Goal: Task Accomplishment & Management: Complete application form

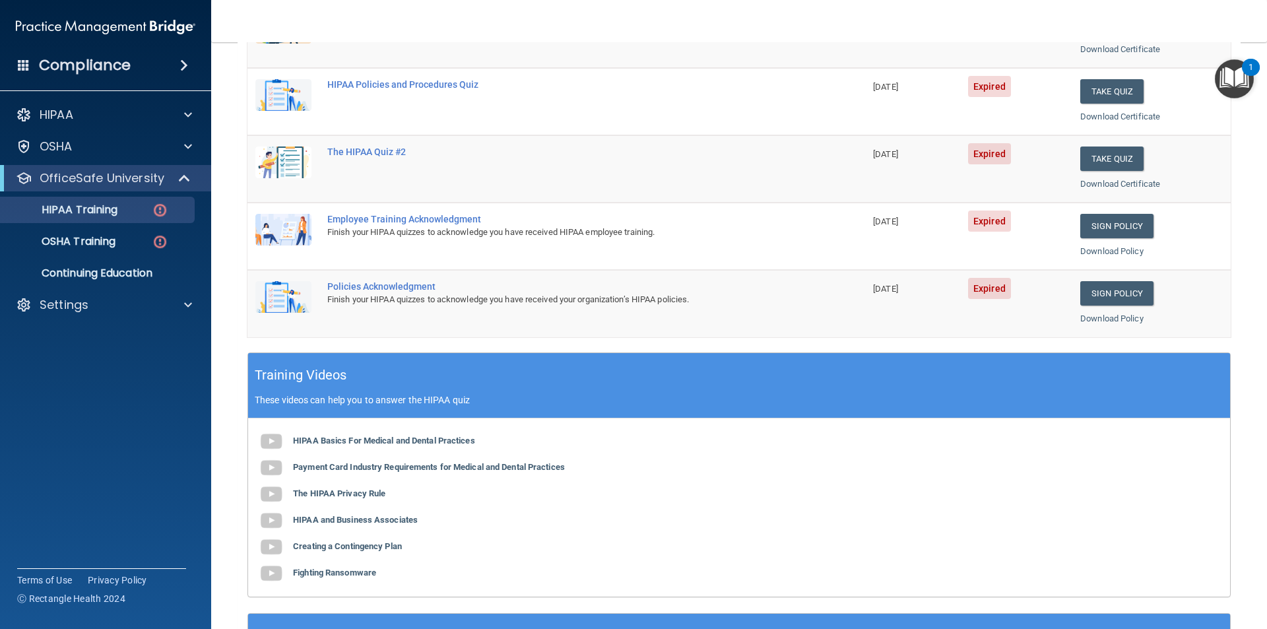
scroll to position [233, 0]
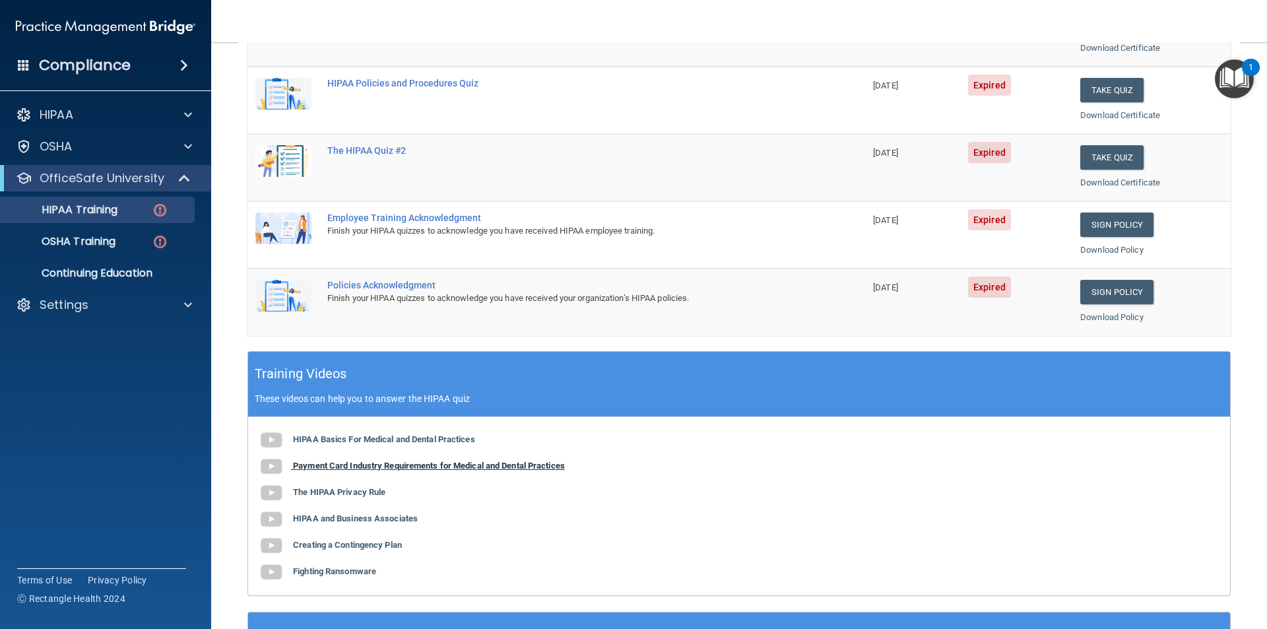
click at [387, 468] on b "Payment Card Industry Requirements for Medical and Dental Practices" at bounding box center [429, 465] width 272 height 10
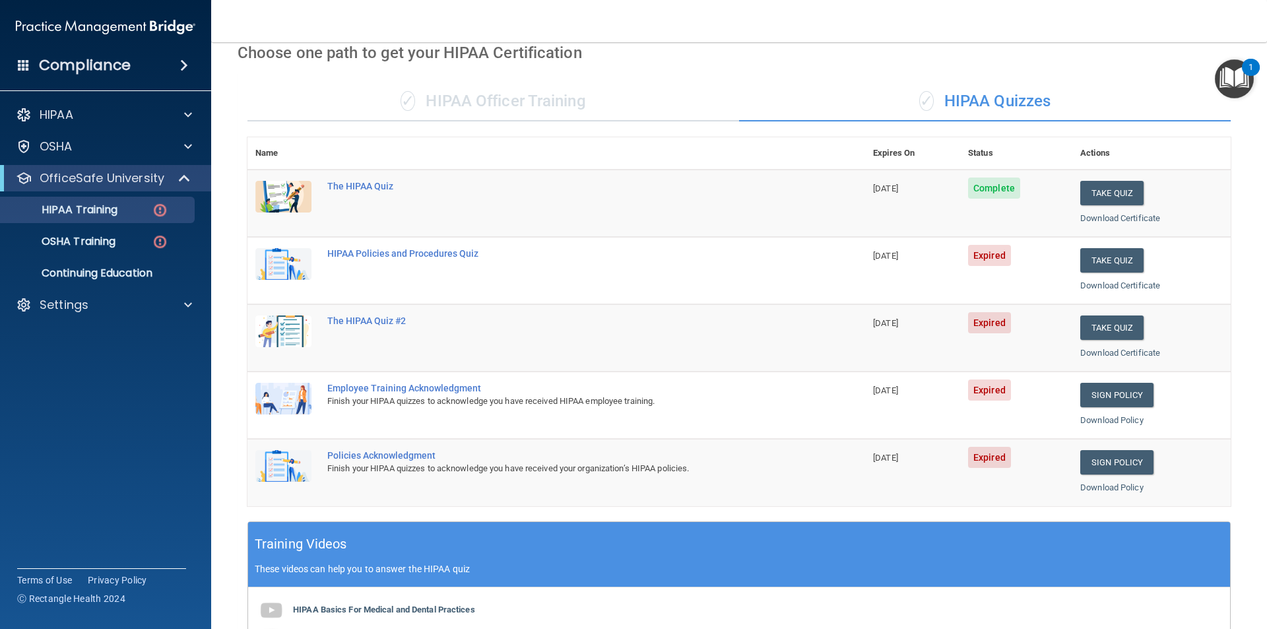
scroll to position [35, 0]
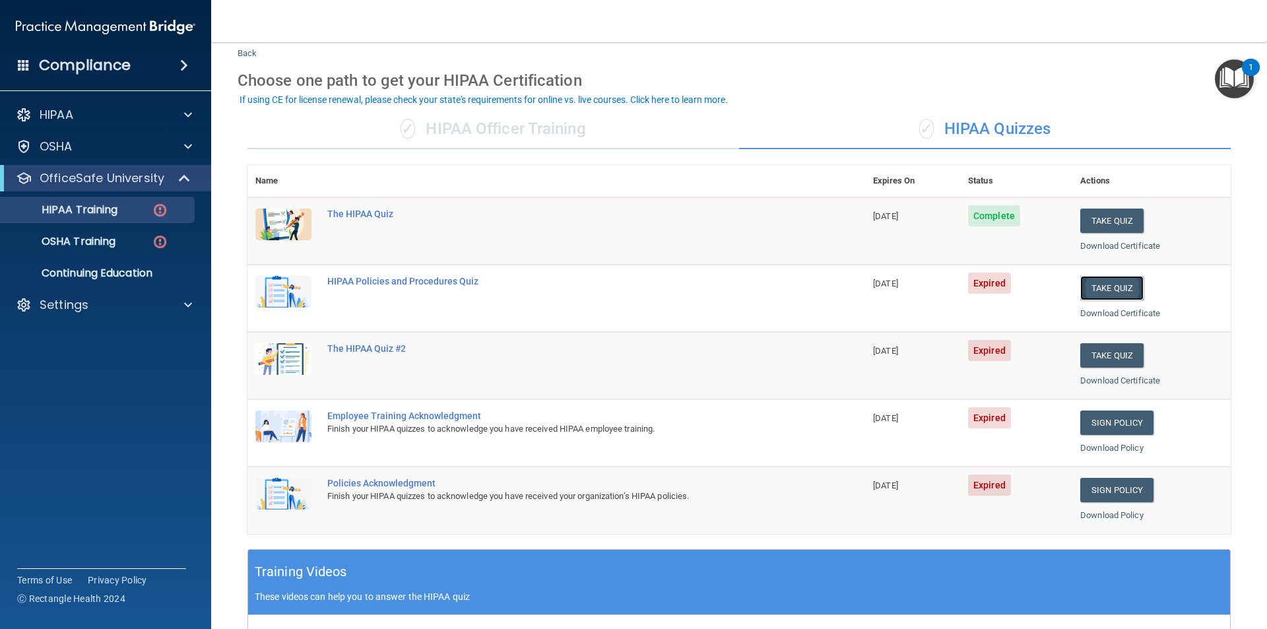
click at [1083, 284] on button "Take Quiz" at bounding box center [1111, 288] width 63 height 24
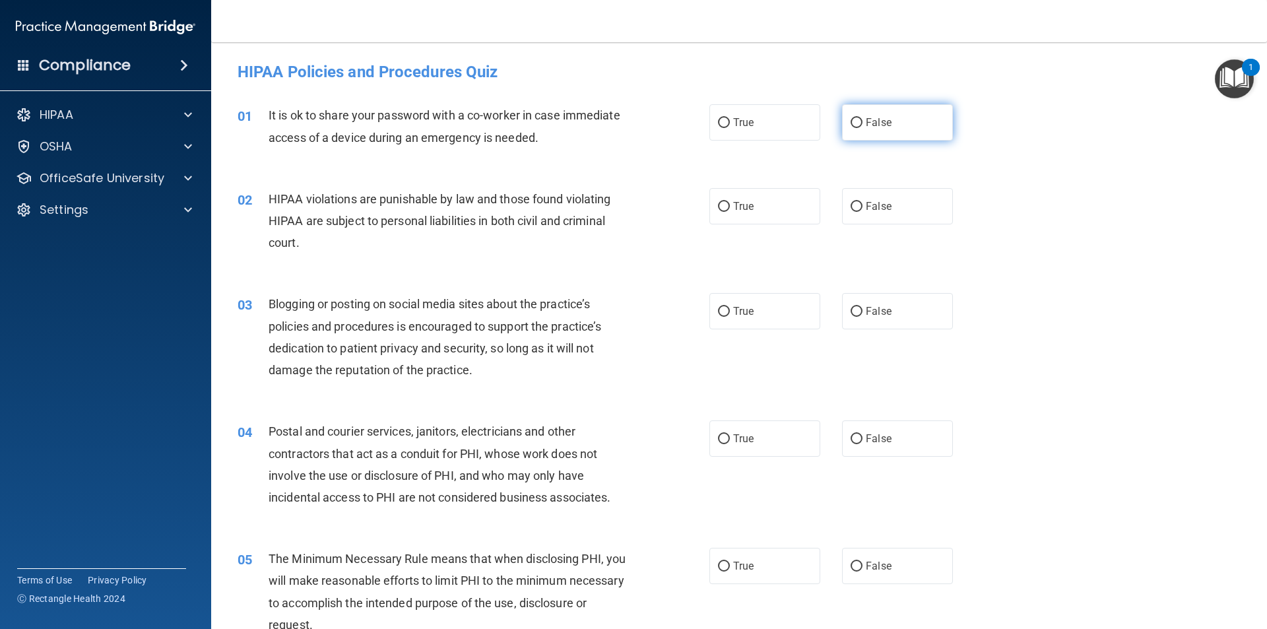
click at [850, 121] on input "False" at bounding box center [856, 123] width 12 height 10
radio input "true"
click at [718, 202] on input "True" at bounding box center [724, 207] width 12 height 10
radio input "true"
click at [866, 314] on span "False" at bounding box center [879, 311] width 26 height 13
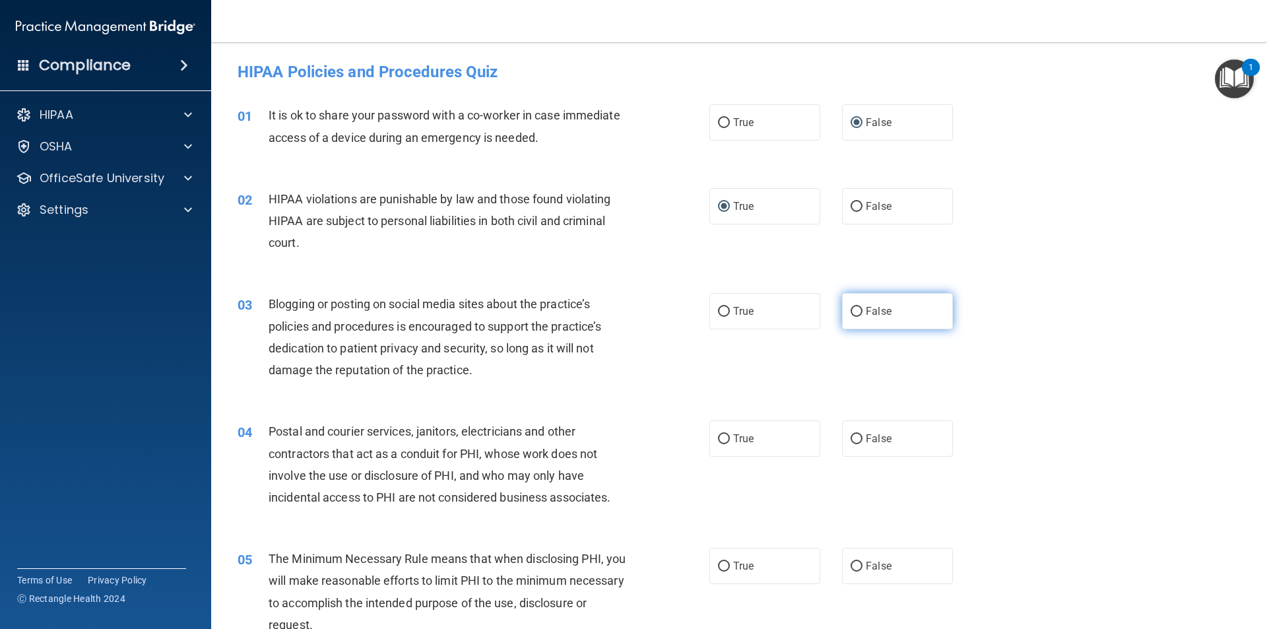
click at [862, 314] on input "False" at bounding box center [856, 312] width 12 height 10
radio input "true"
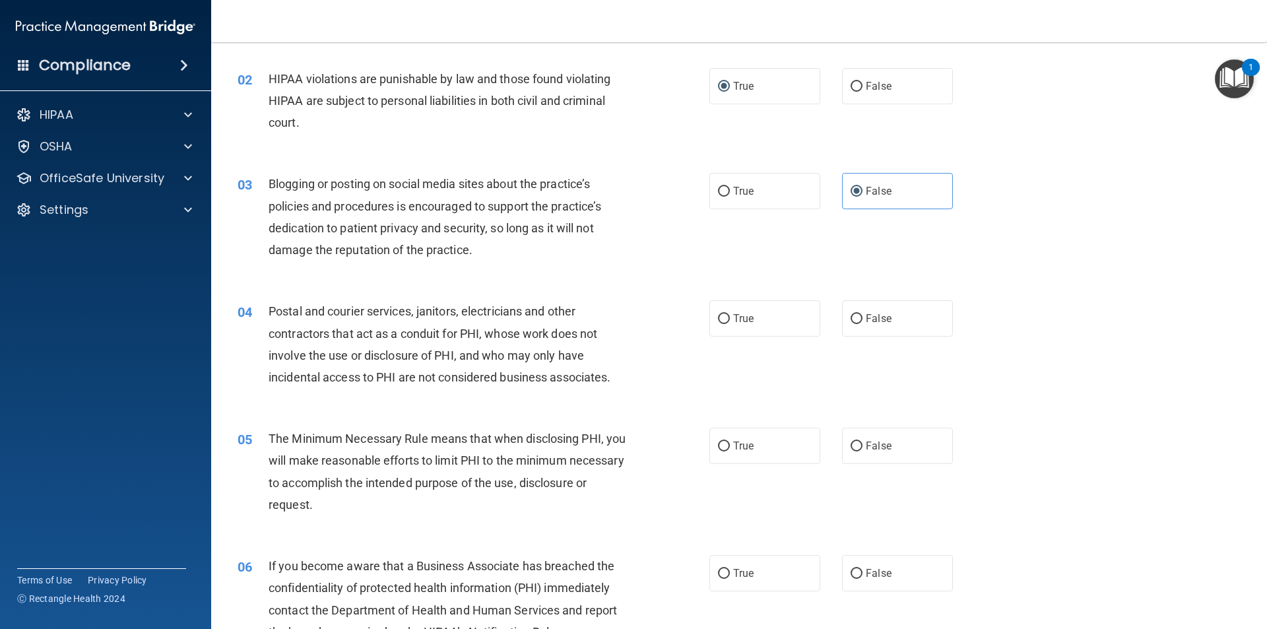
scroll to position [132, 0]
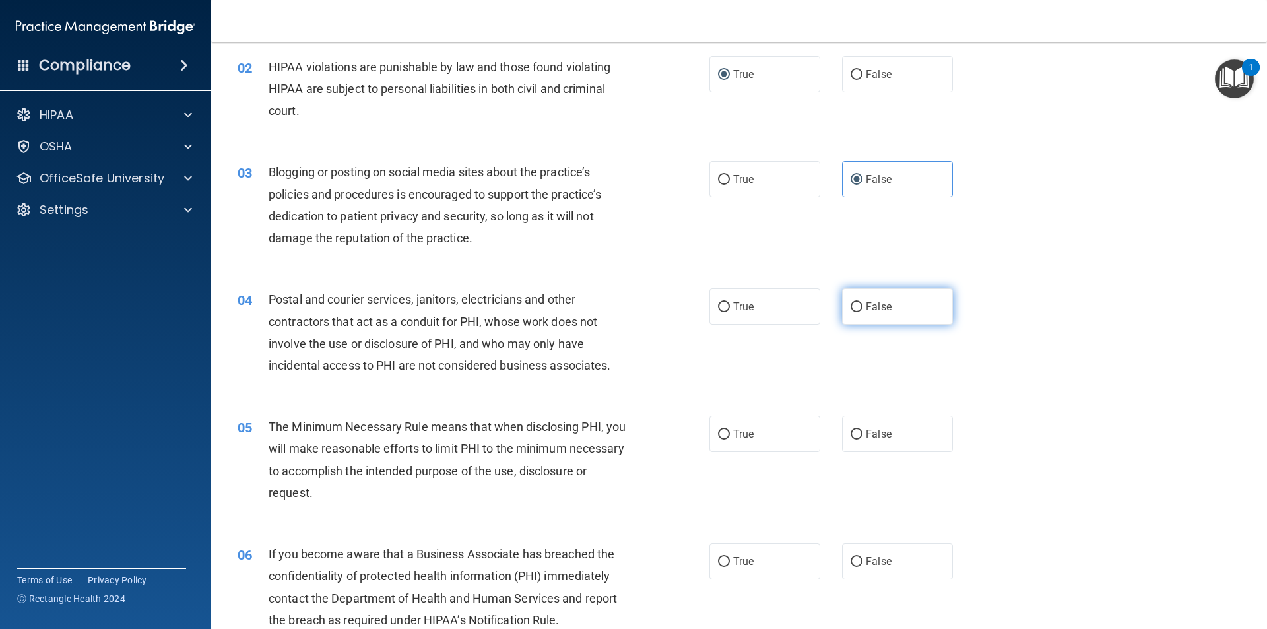
click at [850, 305] on input "False" at bounding box center [856, 307] width 12 height 10
radio input "true"
click at [753, 433] on label "True" at bounding box center [764, 434] width 111 height 36
click at [730, 433] on input "True" at bounding box center [724, 434] width 12 height 10
radio input "true"
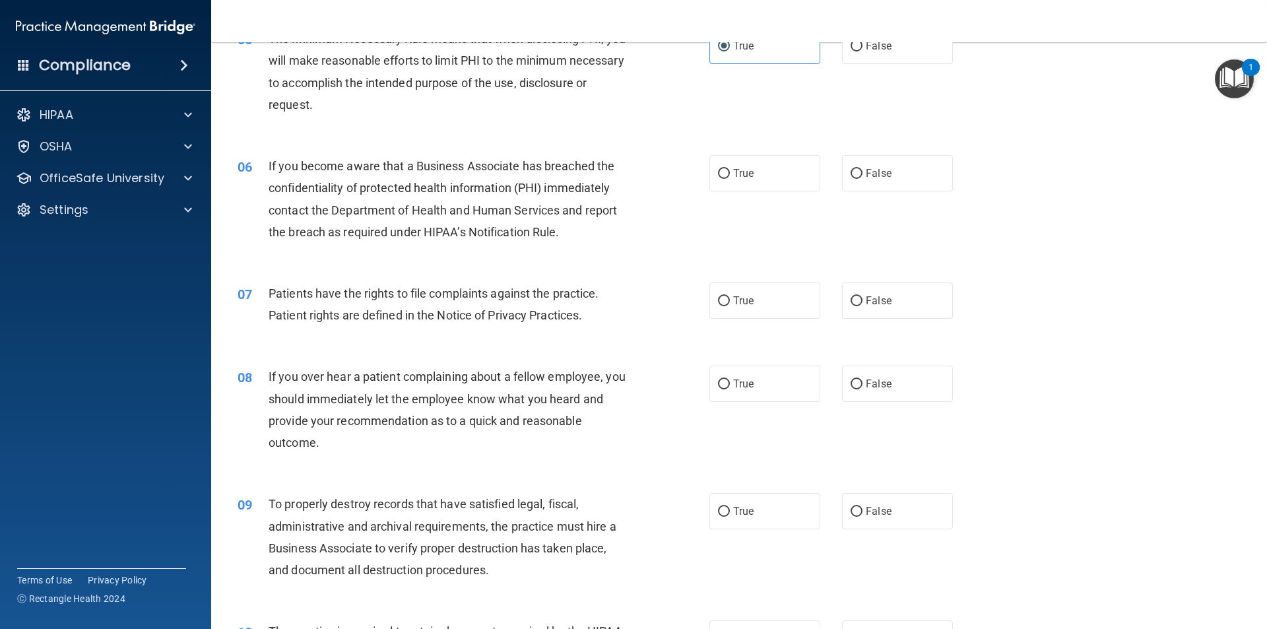
scroll to position [528, 0]
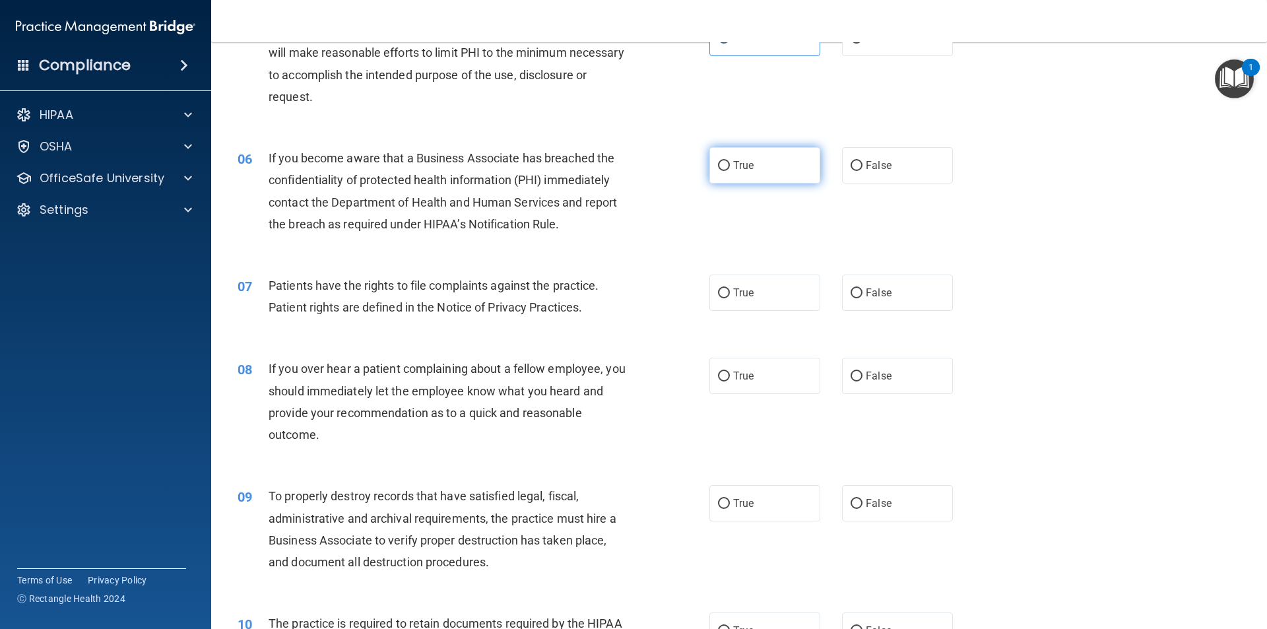
click at [736, 175] on label "True" at bounding box center [764, 165] width 111 height 36
click at [730, 171] on input "True" at bounding box center [724, 166] width 12 height 10
radio input "true"
click at [709, 297] on label "True" at bounding box center [764, 292] width 111 height 36
click at [718, 297] on input "True" at bounding box center [724, 293] width 12 height 10
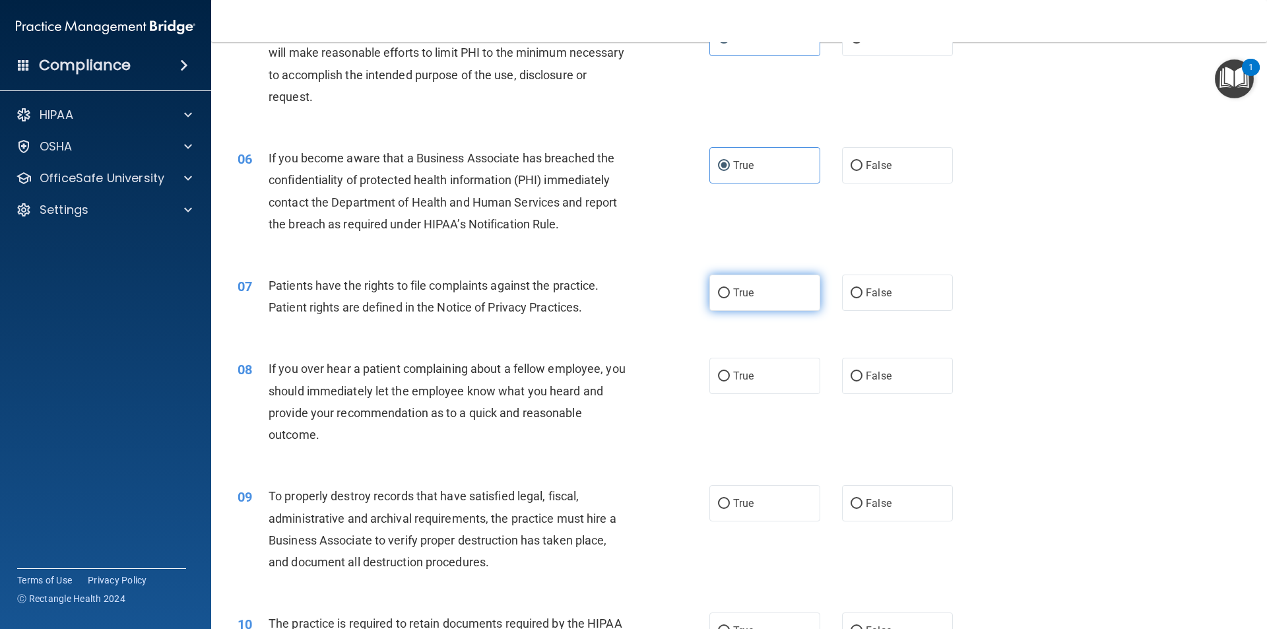
radio input "true"
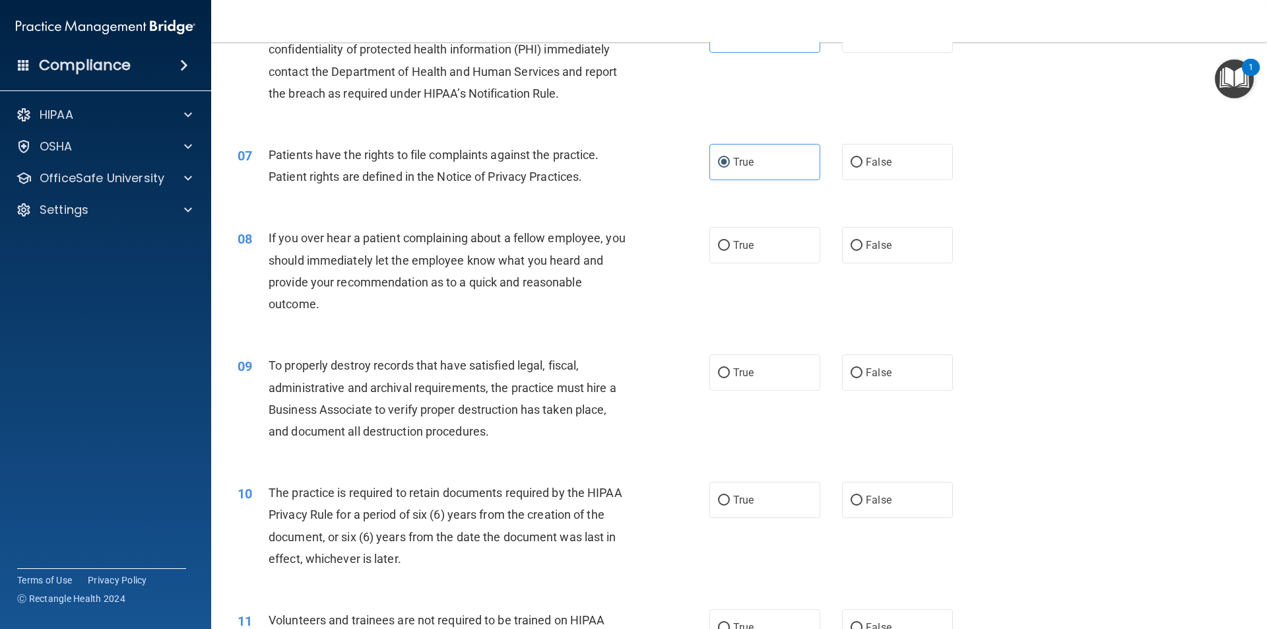
scroll to position [660, 0]
click at [842, 237] on label "False" at bounding box center [897, 244] width 111 height 36
click at [850, 239] on input "False" at bounding box center [856, 244] width 12 height 10
radio input "true"
click at [747, 239] on span "True" at bounding box center [743, 243] width 20 height 13
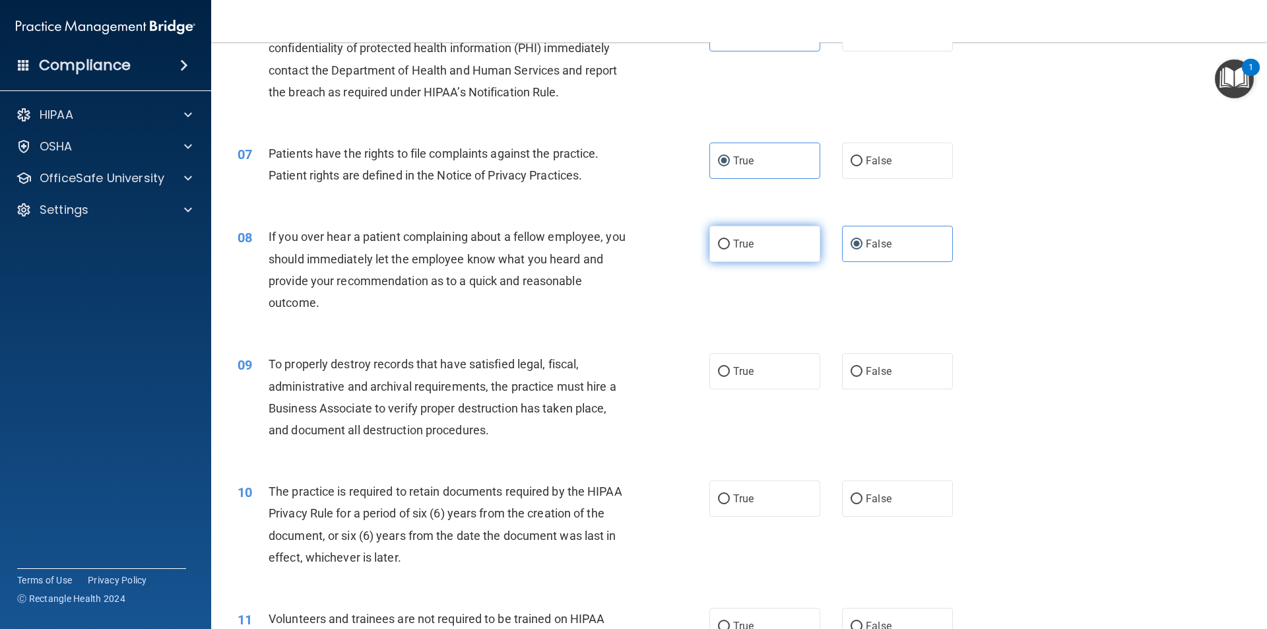
click at [730, 239] on input "True" at bounding box center [724, 244] width 12 height 10
radio input "true"
click at [868, 244] on span "False" at bounding box center [879, 243] width 26 height 13
click at [862, 244] on input "False" at bounding box center [856, 244] width 12 height 10
radio input "true"
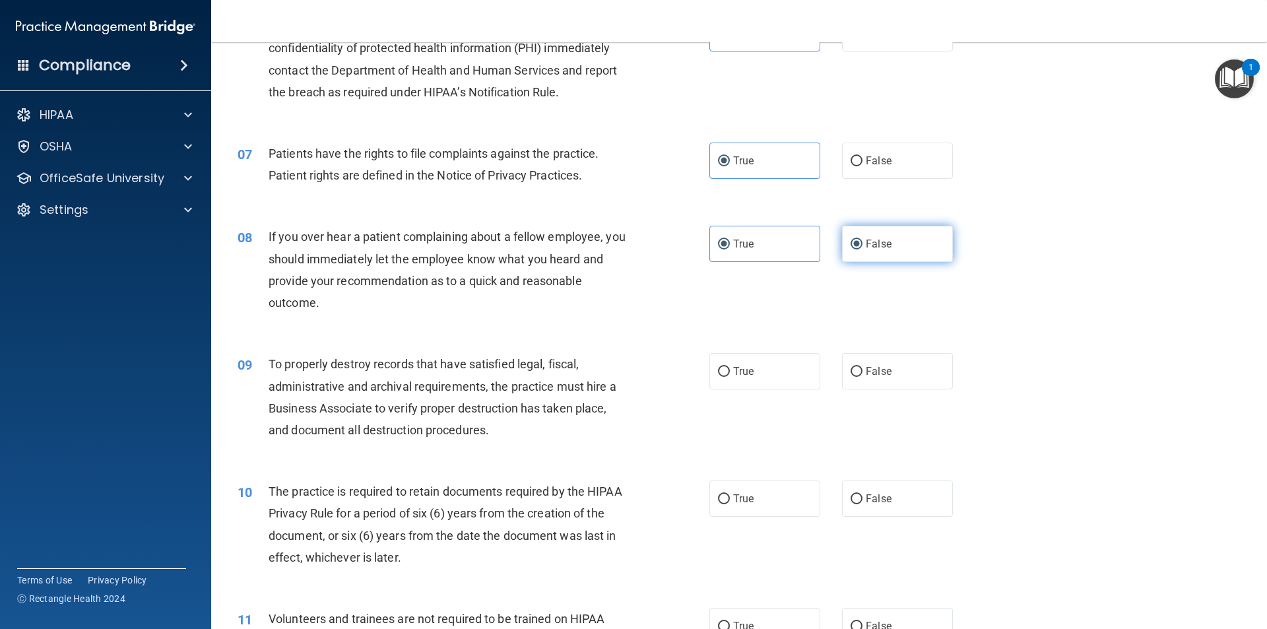
radio input "false"
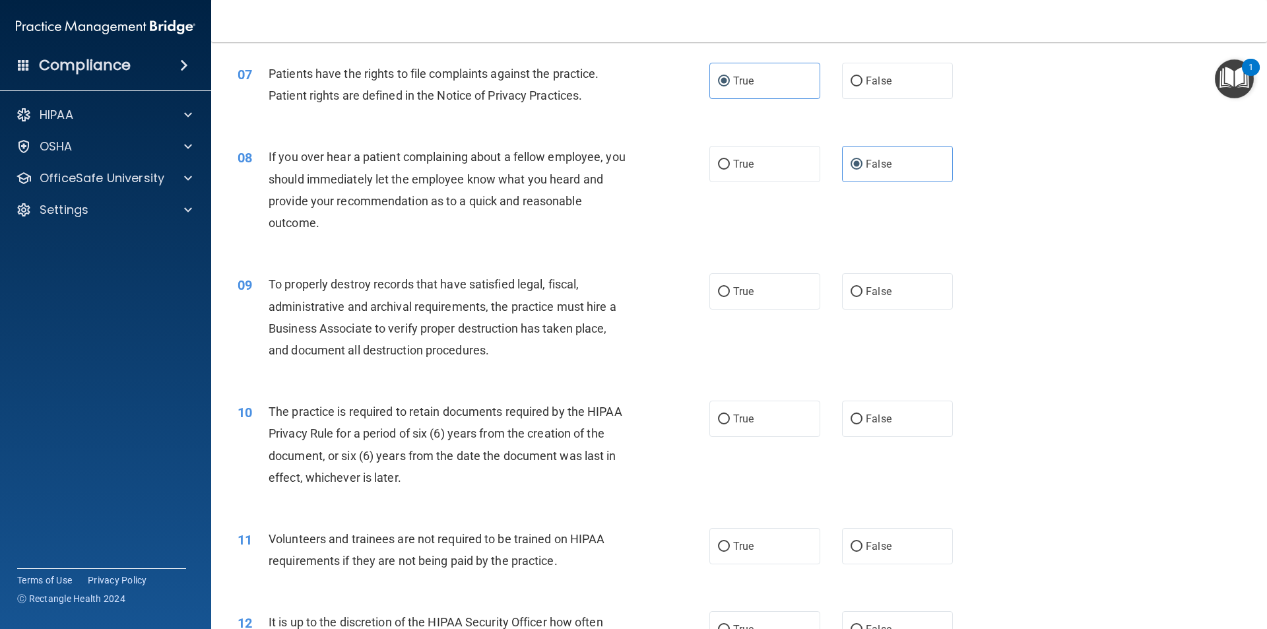
scroll to position [792, 0]
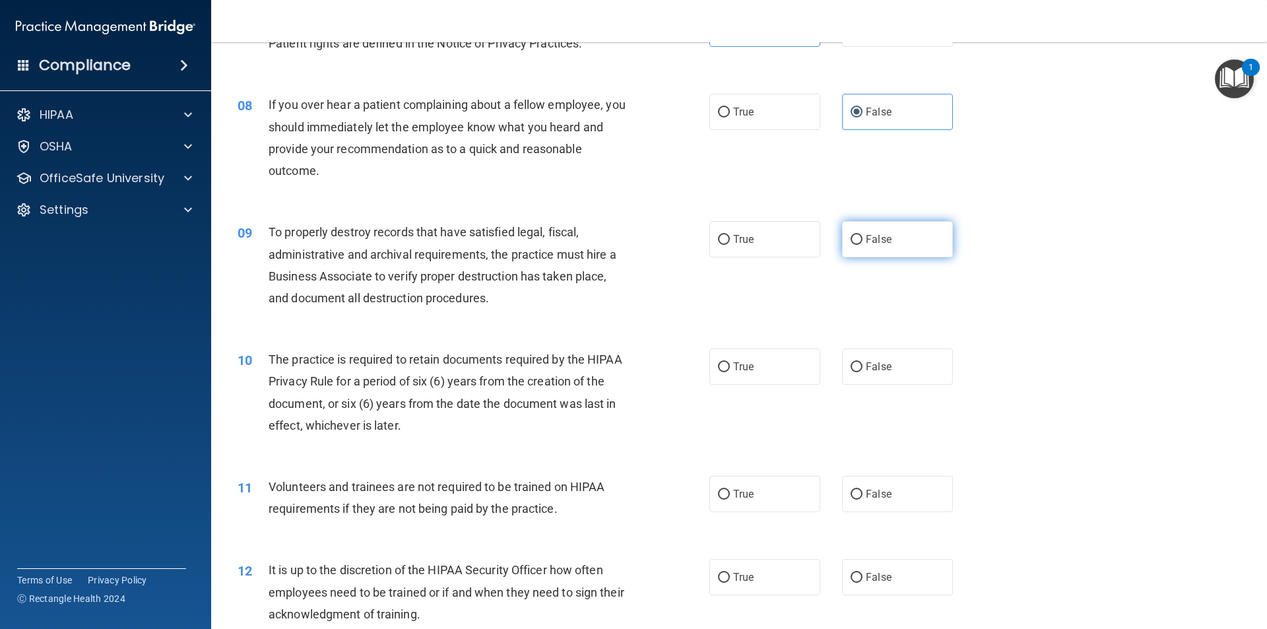
click at [866, 241] on span "False" at bounding box center [879, 239] width 26 height 13
click at [860, 241] on input "False" at bounding box center [856, 240] width 12 height 10
radio input "true"
click at [733, 365] on span "True" at bounding box center [743, 366] width 20 height 13
click at [730, 365] on input "True" at bounding box center [724, 367] width 12 height 10
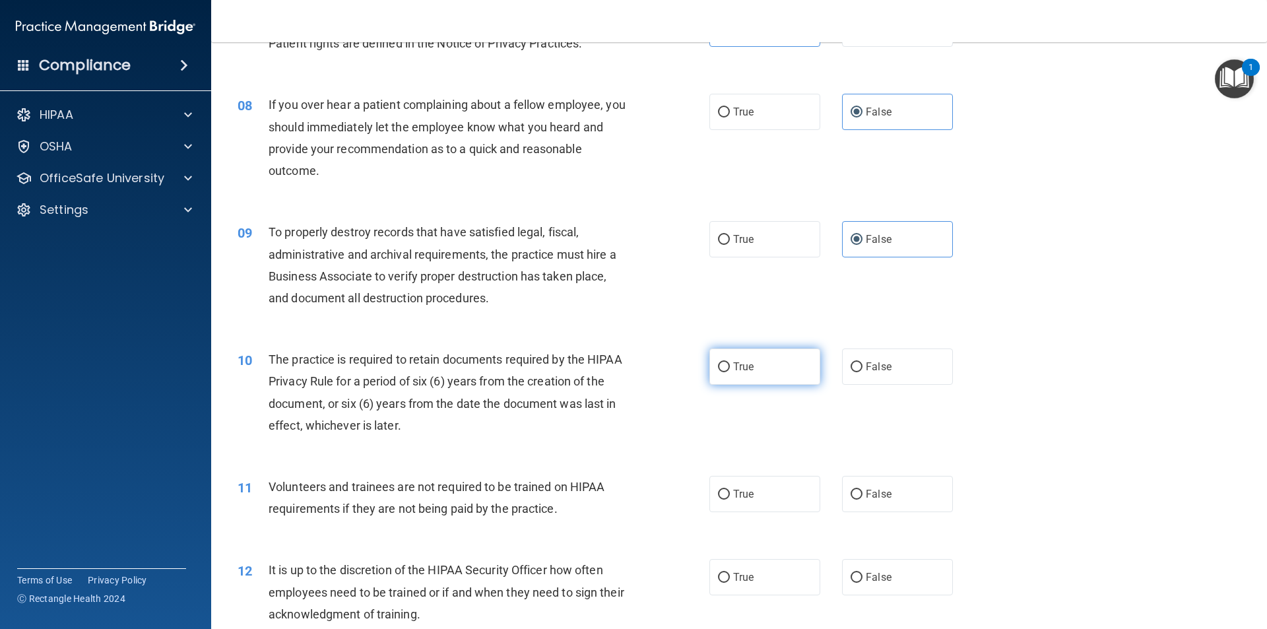
radio input "true"
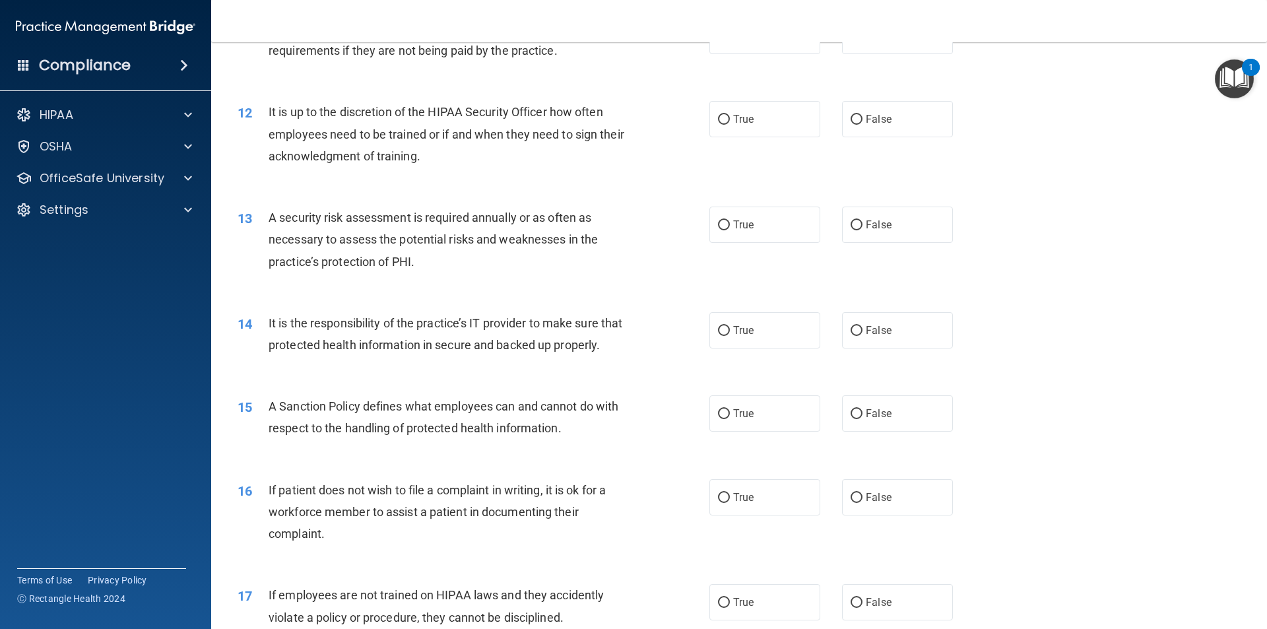
scroll to position [1187, 0]
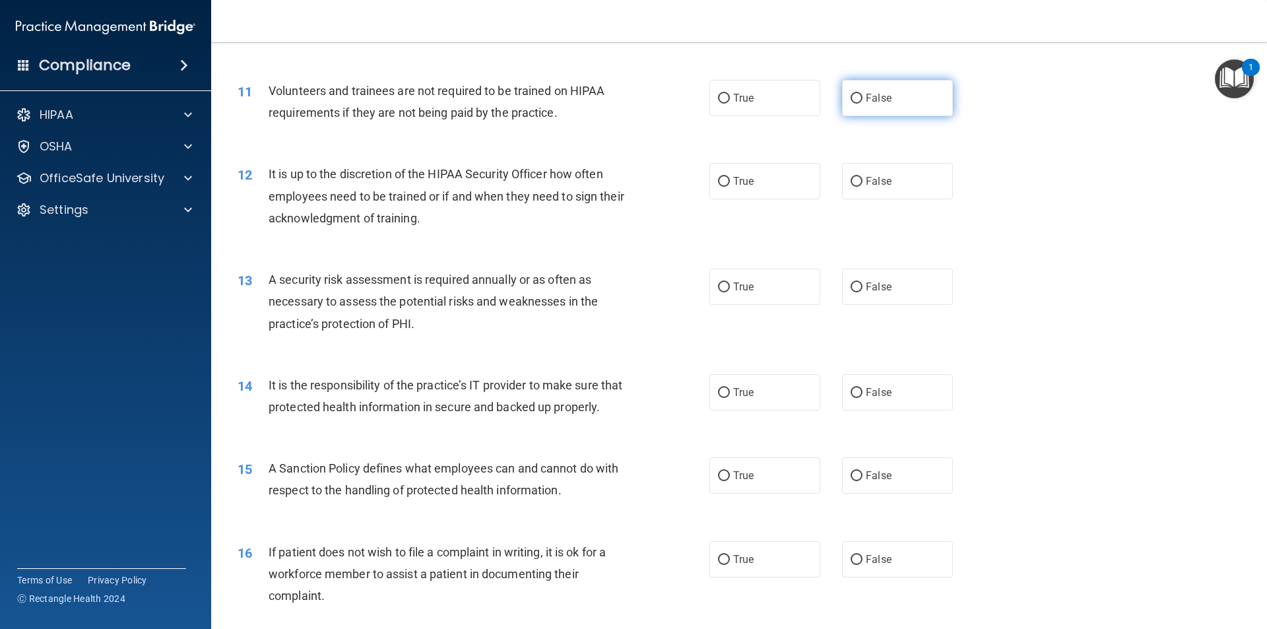
click at [854, 97] on input "False" at bounding box center [856, 99] width 12 height 10
radio input "true"
click at [843, 183] on label "False" at bounding box center [897, 181] width 111 height 36
click at [850, 183] on input "False" at bounding box center [856, 182] width 12 height 10
radio input "true"
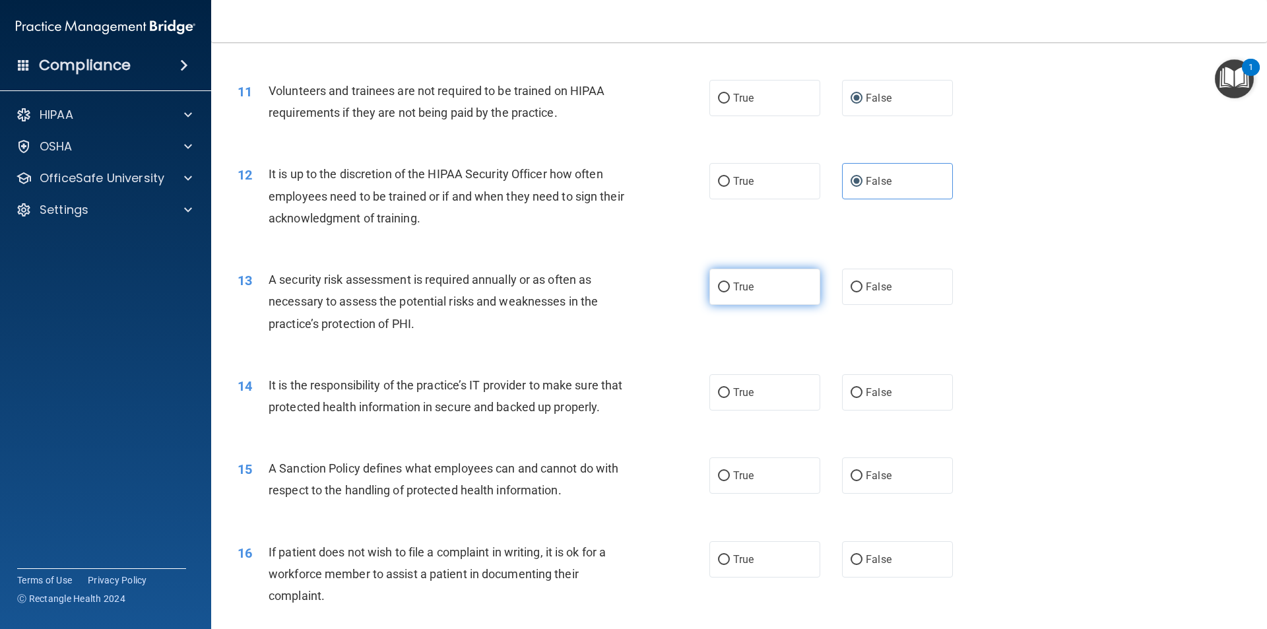
click at [778, 292] on label "True" at bounding box center [764, 287] width 111 height 36
click at [730, 292] on input "True" at bounding box center [724, 287] width 12 height 10
radio input "true"
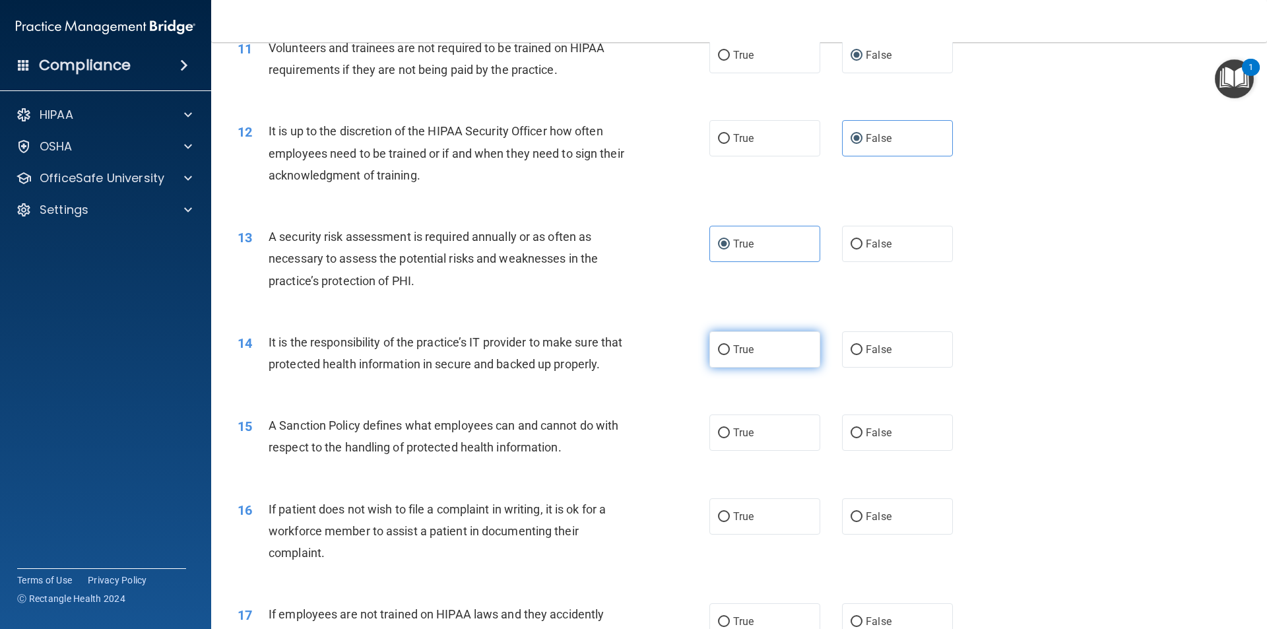
scroll to position [1253, 0]
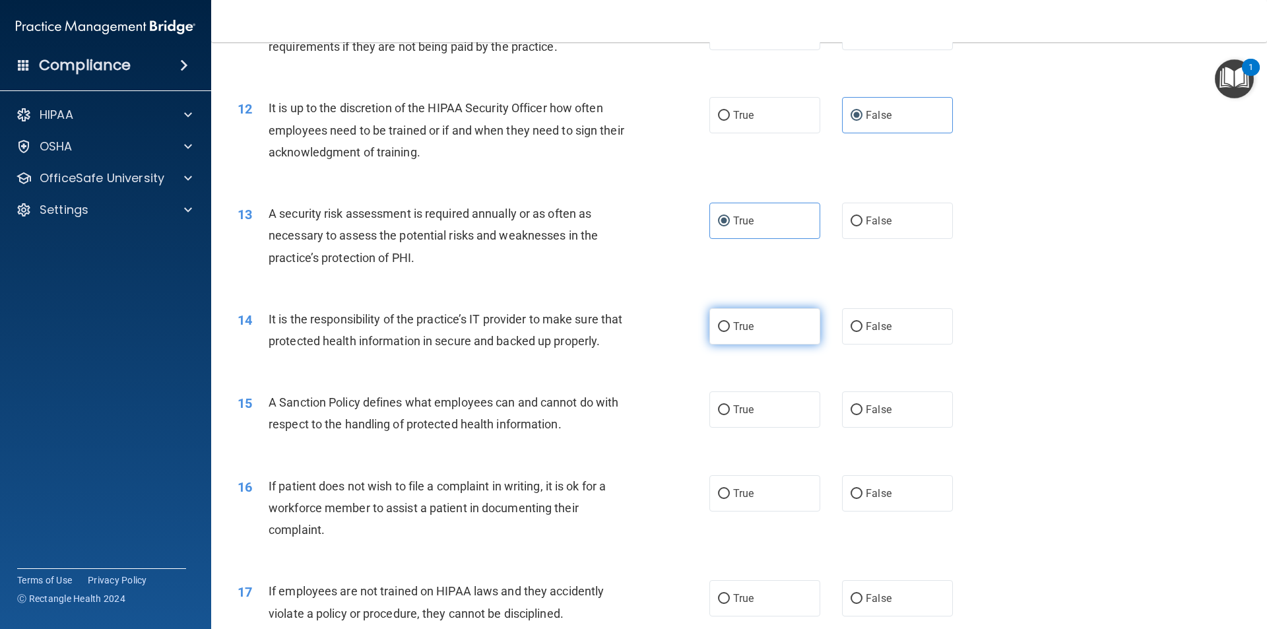
click at [772, 336] on label "True" at bounding box center [764, 326] width 111 height 36
click at [730, 332] on input "True" at bounding box center [724, 327] width 12 height 10
radio input "true"
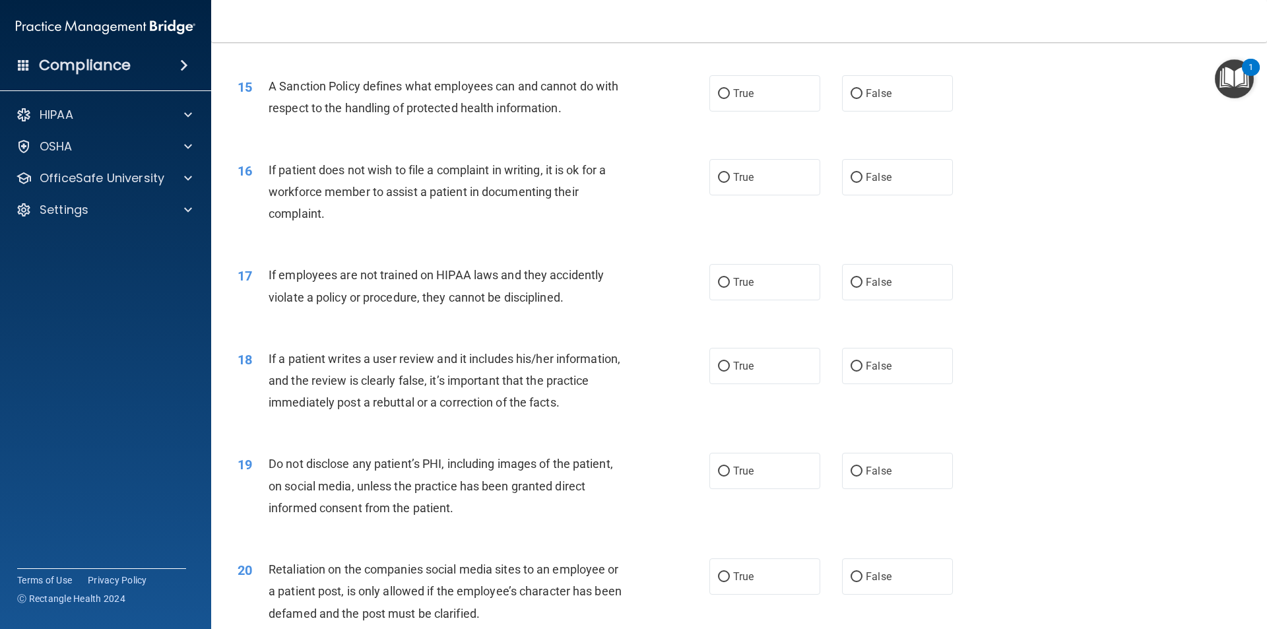
scroll to position [1583, 0]
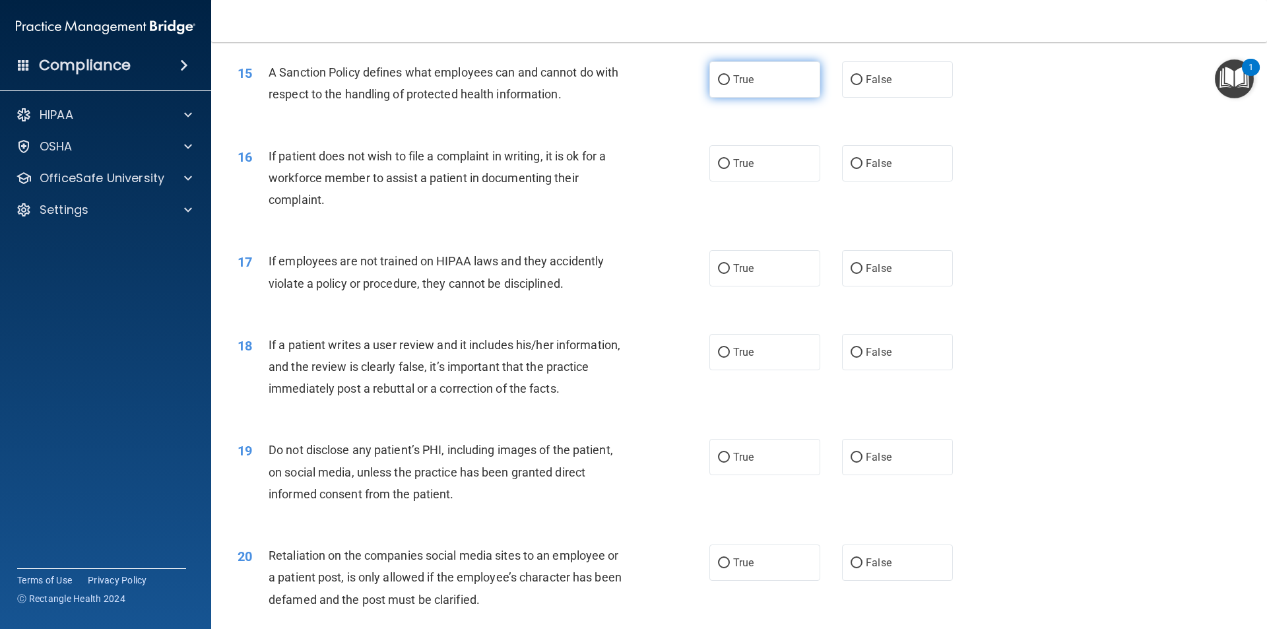
click at [733, 86] on span "True" at bounding box center [743, 79] width 20 height 13
click at [730, 85] on input "True" at bounding box center [724, 80] width 12 height 10
radio input "true"
click at [856, 181] on label "False" at bounding box center [897, 163] width 111 height 36
click at [856, 169] on input "False" at bounding box center [856, 164] width 12 height 10
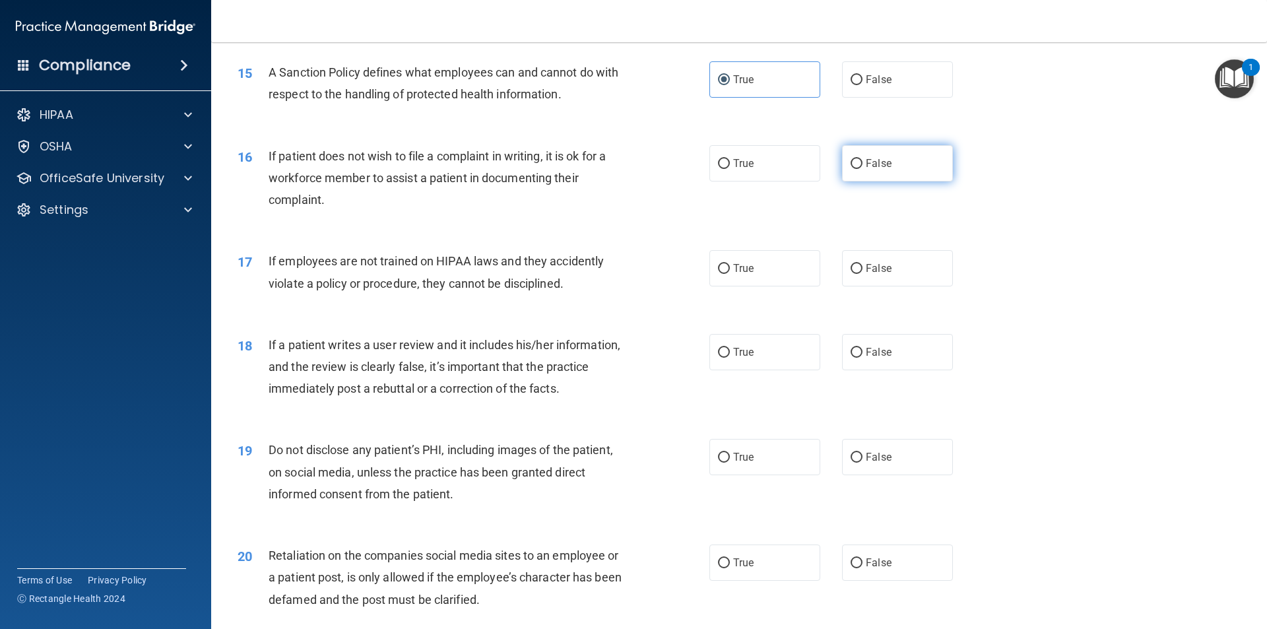
radio input "true"
click at [850, 274] on input "False" at bounding box center [856, 269] width 12 height 10
radio input "true"
click at [747, 358] on span "True" at bounding box center [743, 352] width 20 height 13
click at [730, 358] on input "True" at bounding box center [724, 353] width 12 height 10
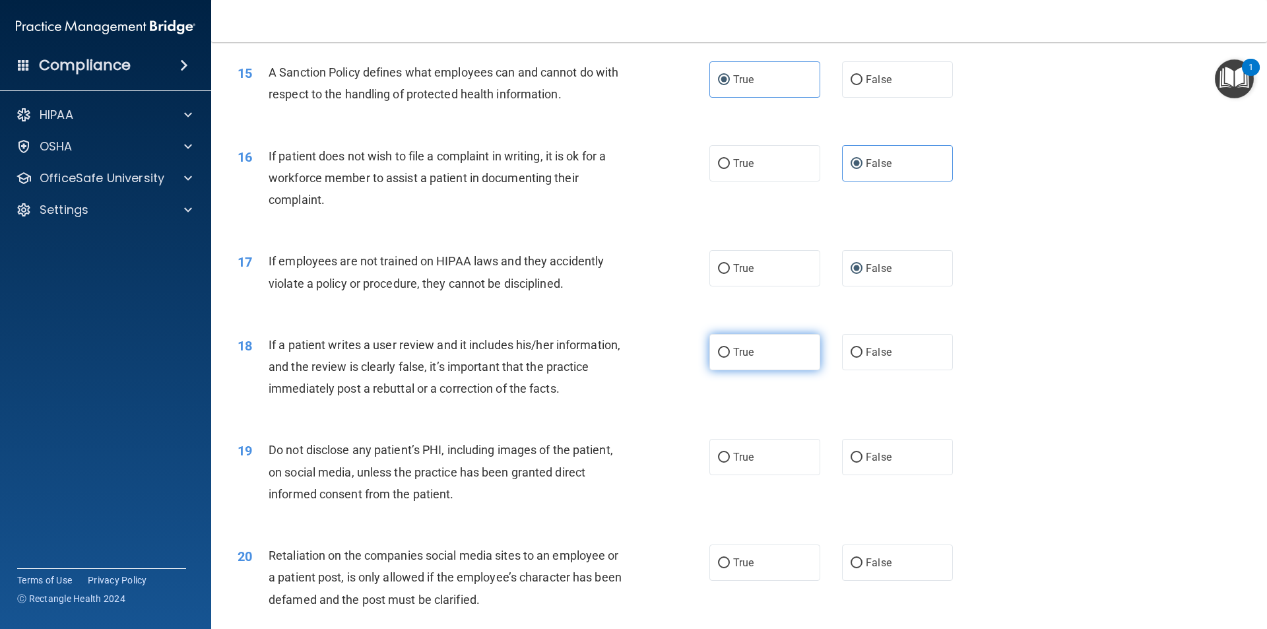
radio input "true"
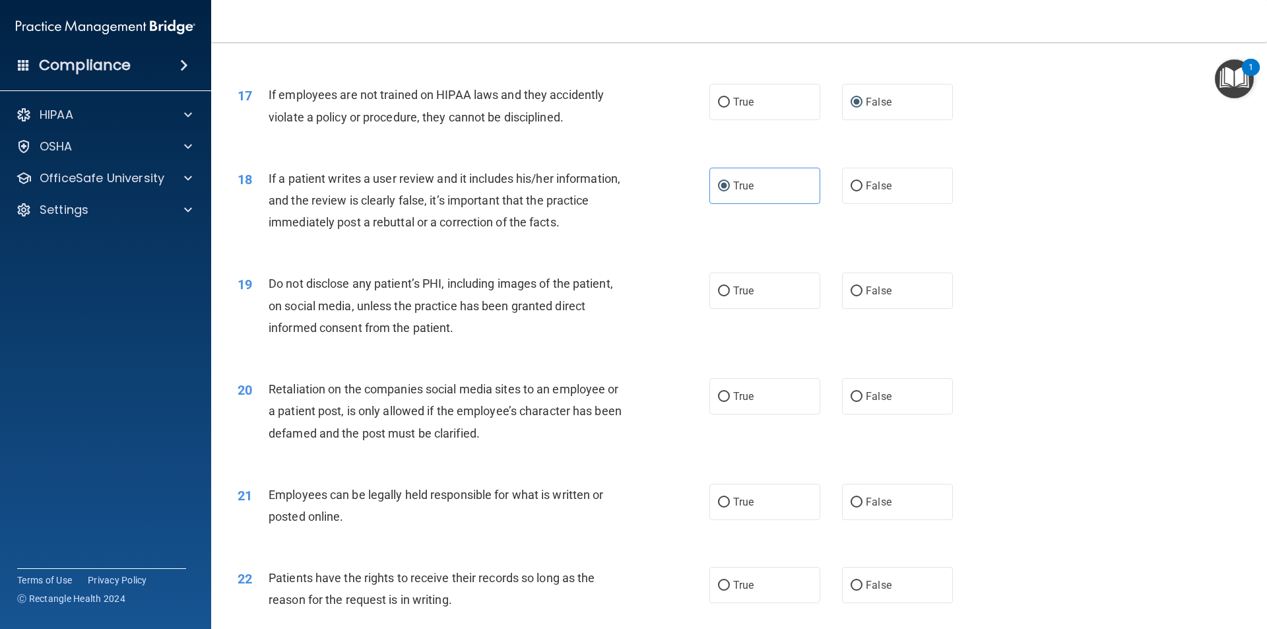
scroll to position [1781, 0]
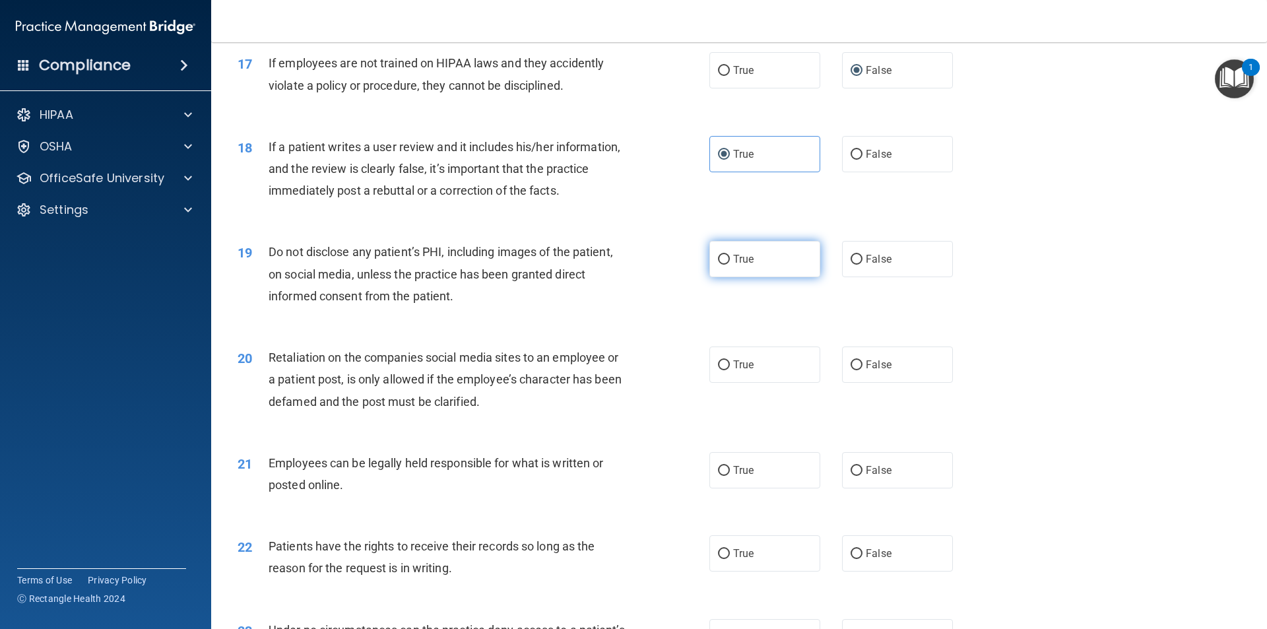
click at [712, 270] on label "True" at bounding box center [764, 259] width 111 height 36
click at [718, 265] on input "True" at bounding box center [724, 260] width 12 height 10
radio input "true"
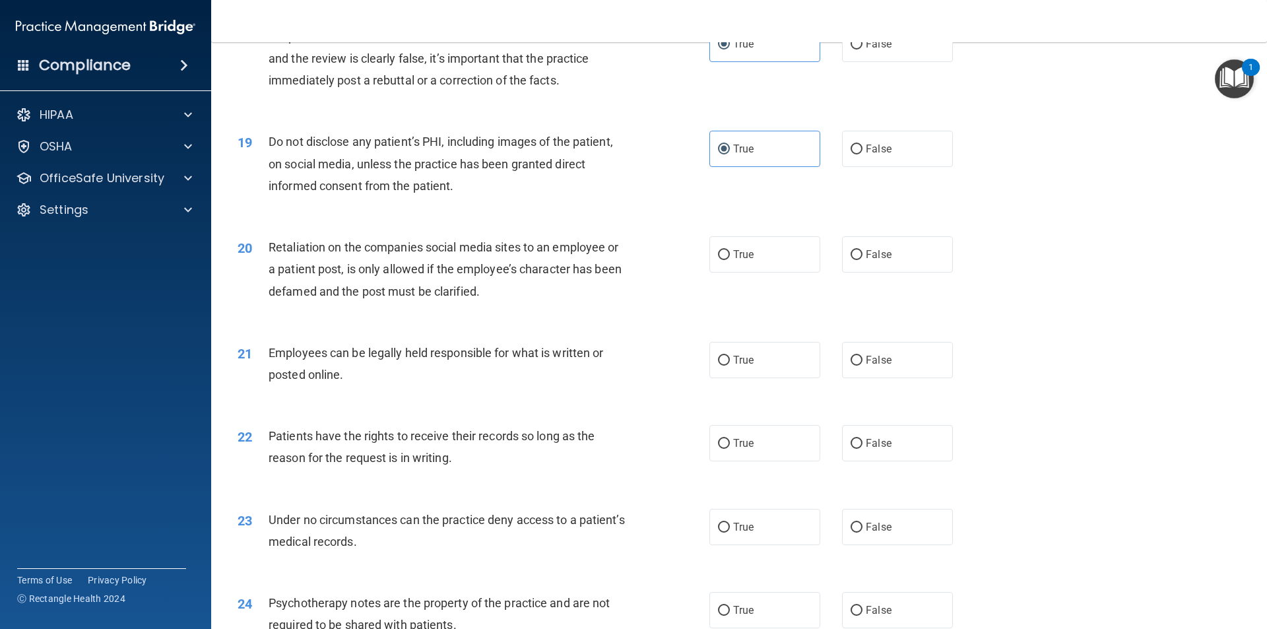
scroll to position [1913, 0]
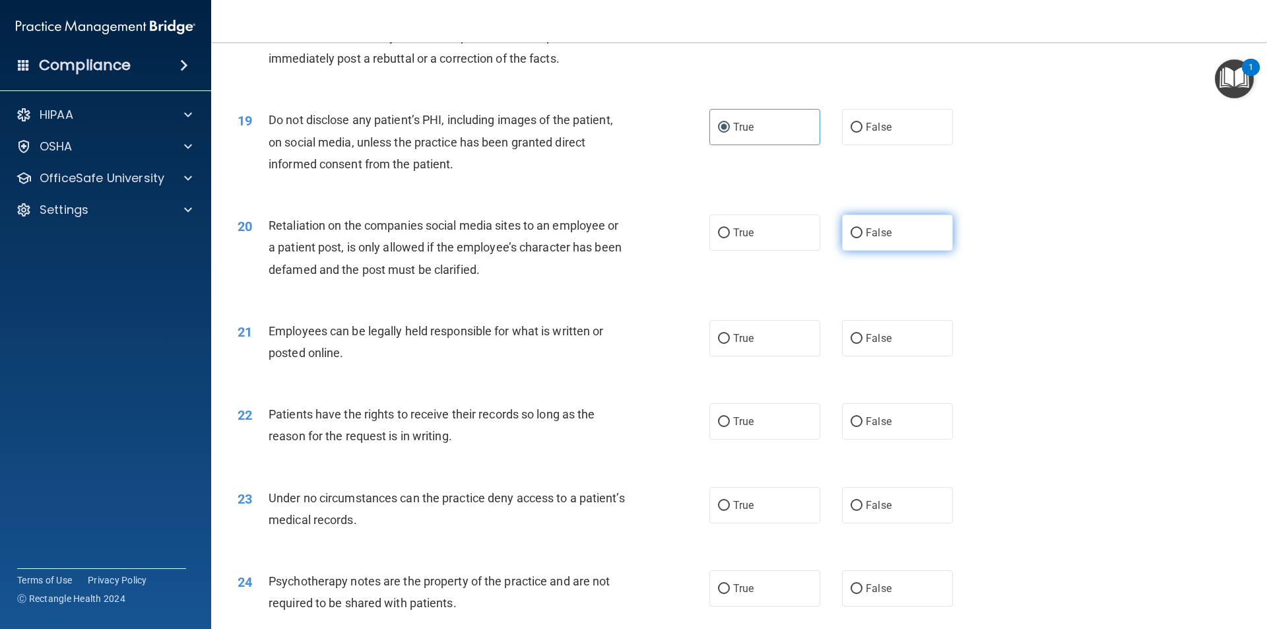
click at [854, 245] on label "False" at bounding box center [897, 232] width 111 height 36
click at [854, 238] on input "False" at bounding box center [856, 233] width 12 height 10
radio input "true"
click at [716, 251] on label "True" at bounding box center [764, 232] width 111 height 36
click at [718, 238] on input "True" at bounding box center [724, 233] width 12 height 10
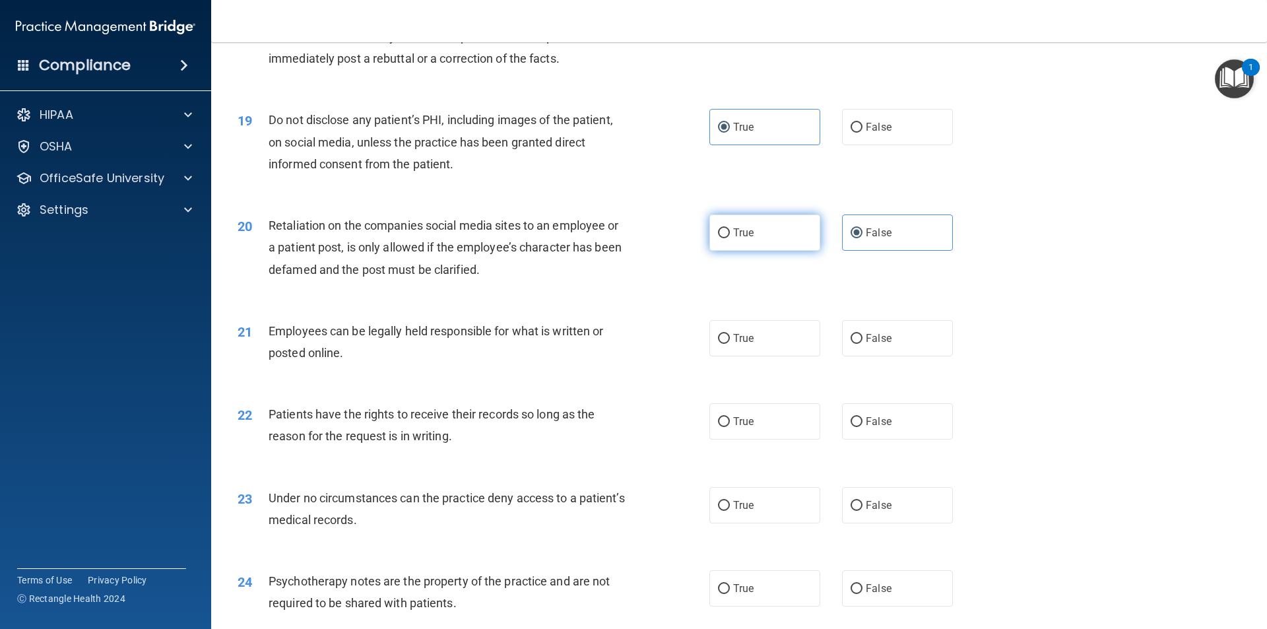
radio input "true"
radio input "false"
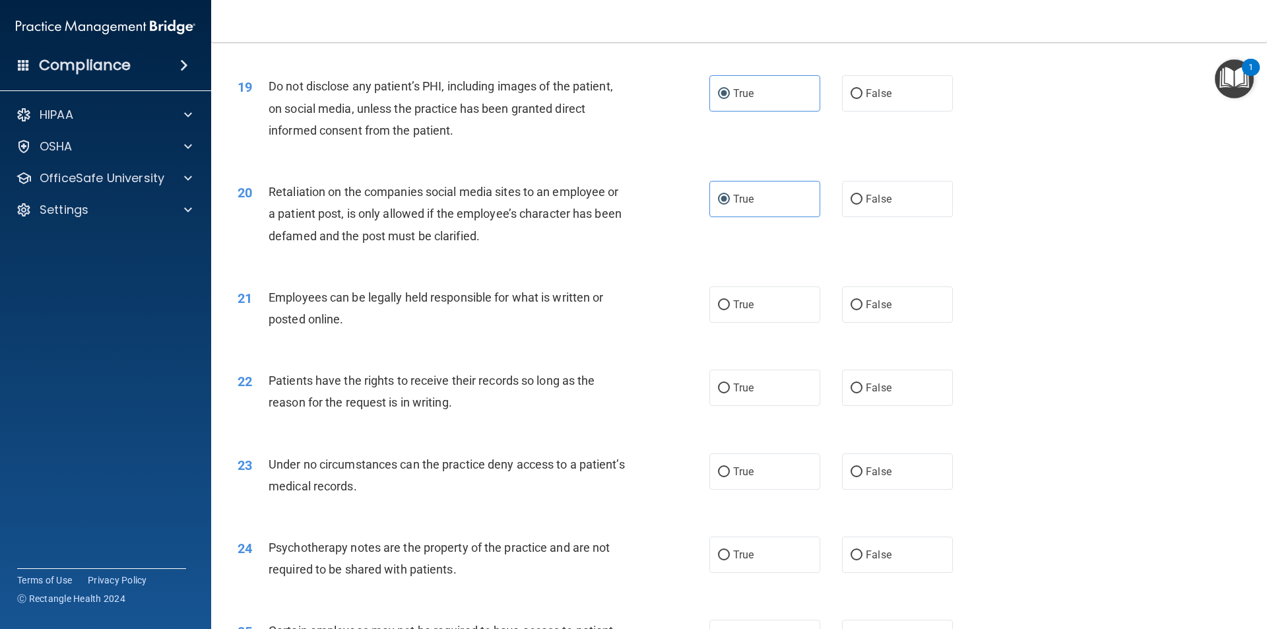
scroll to position [1979, 0]
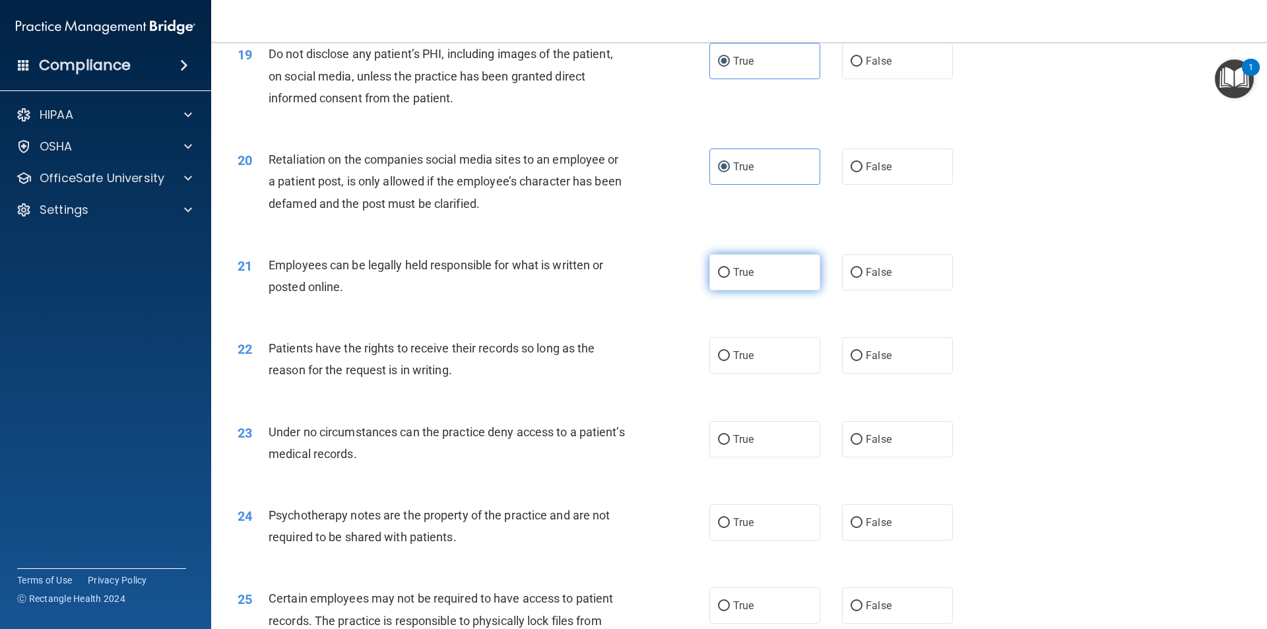
click at [811, 290] on label "True" at bounding box center [764, 272] width 111 height 36
click at [730, 278] on input "True" at bounding box center [724, 273] width 12 height 10
radio input "true"
click at [738, 362] on span "True" at bounding box center [743, 355] width 20 height 13
click at [730, 361] on input "True" at bounding box center [724, 356] width 12 height 10
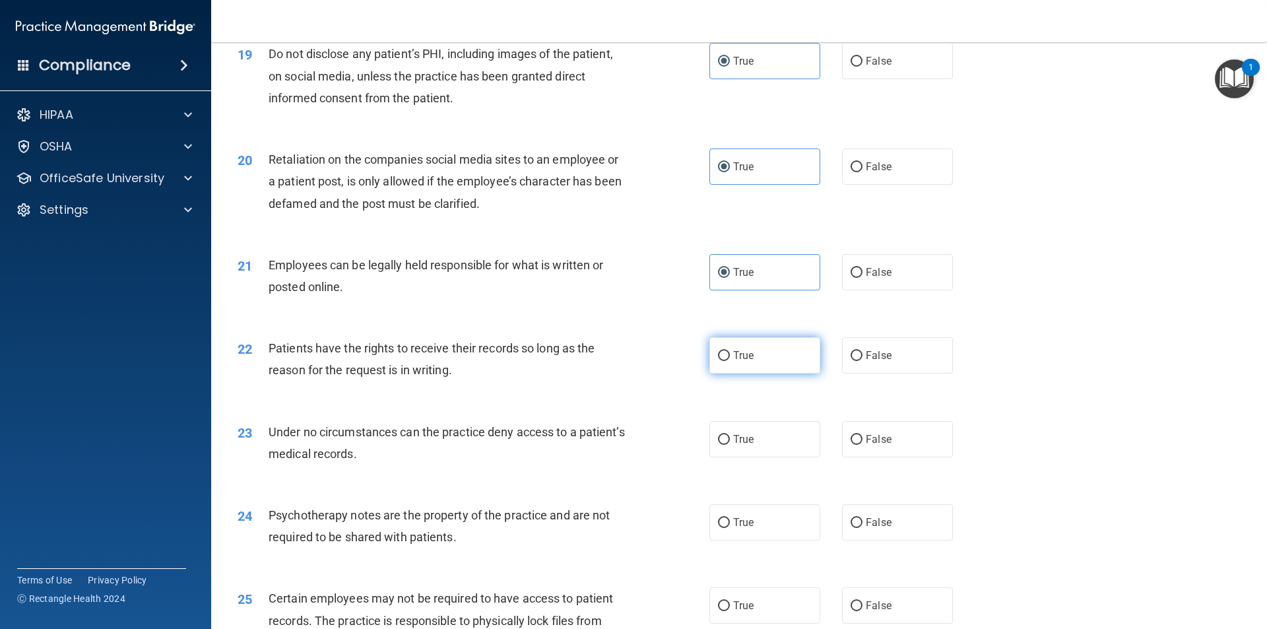
radio input "true"
click at [858, 453] on label "False" at bounding box center [897, 439] width 111 height 36
click at [858, 445] on input "False" at bounding box center [856, 440] width 12 height 10
radio input "true"
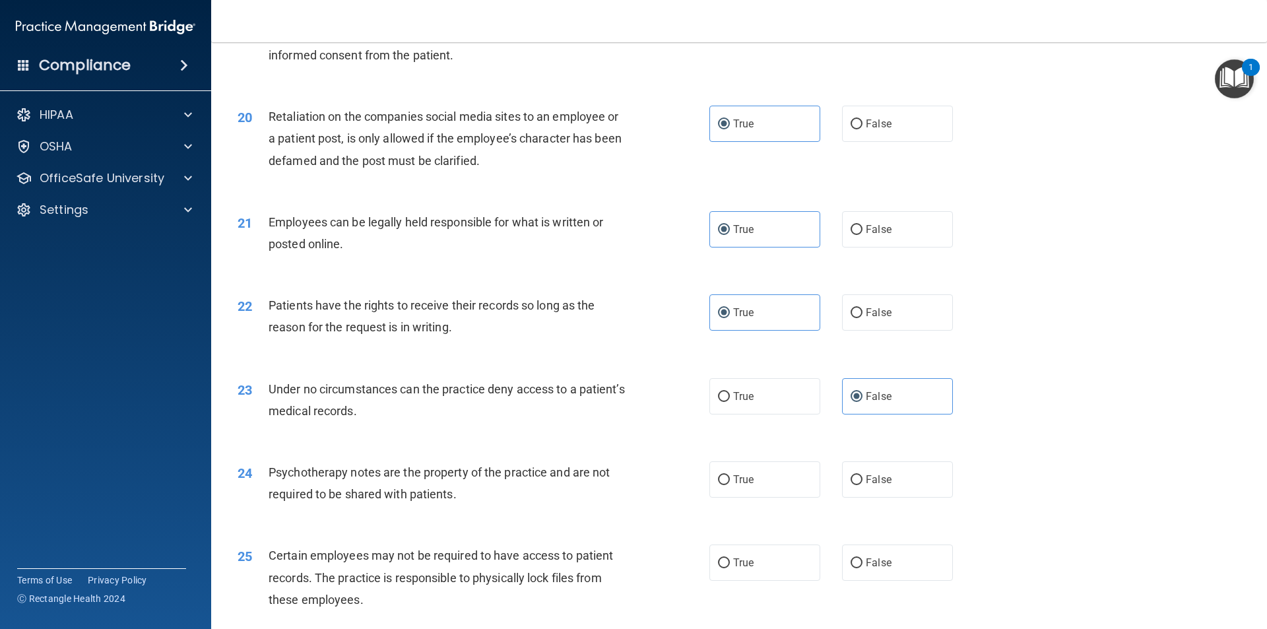
scroll to position [2111, 0]
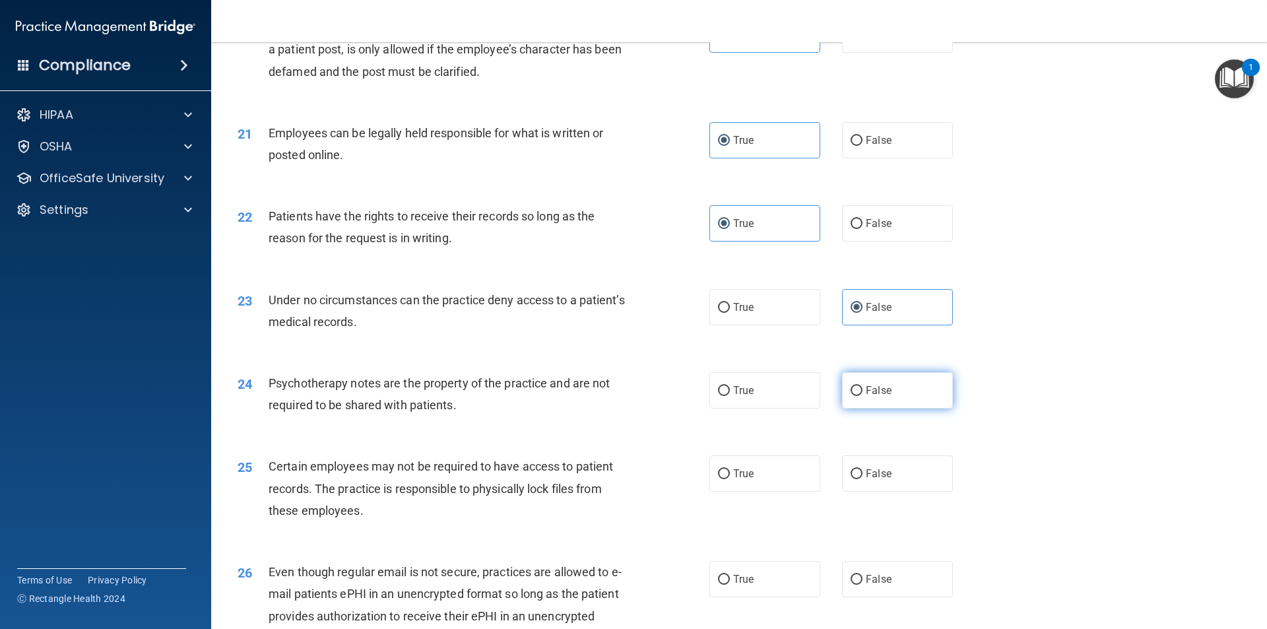
click at [850, 396] on input "False" at bounding box center [856, 391] width 12 height 10
radio input "true"
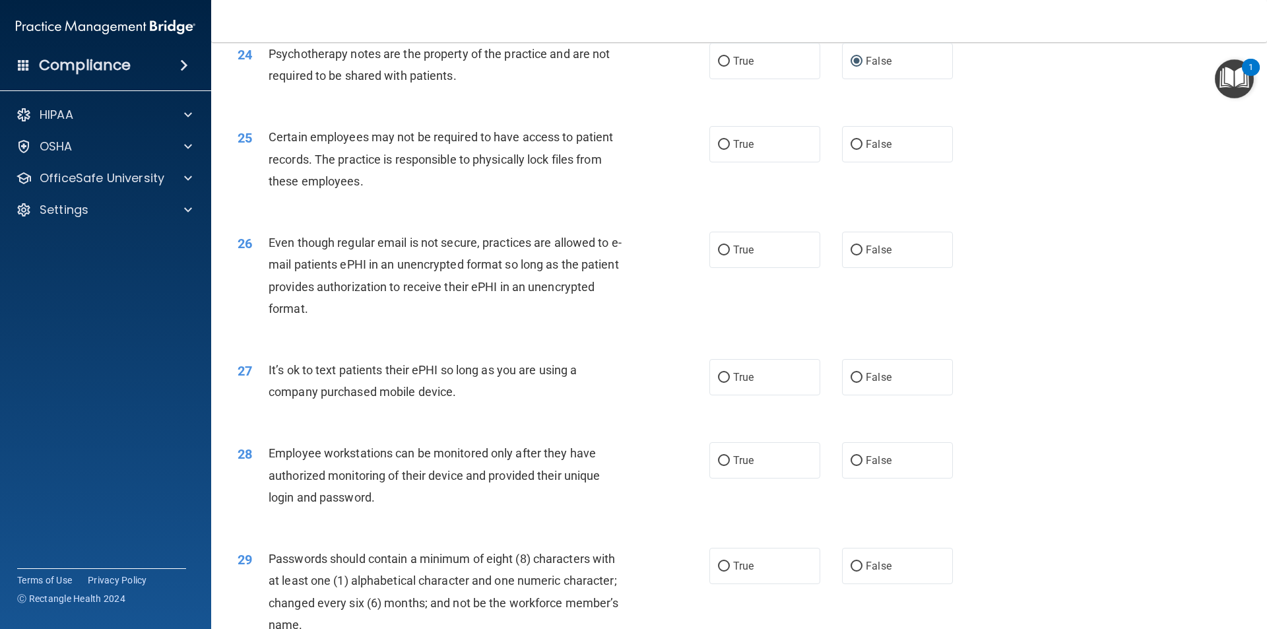
scroll to position [2441, 0]
click at [523, 191] on div "Certain employees may not be required to have access to patient records. The pr…" at bounding box center [453, 158] width 369 height 66
click at [775, 162] on label "True" at bounding box center [764, 143] width 111 height 36
click at [730, 149] on input "True" at bounding box center [724, 144] width 12 height 10
radio input "true"
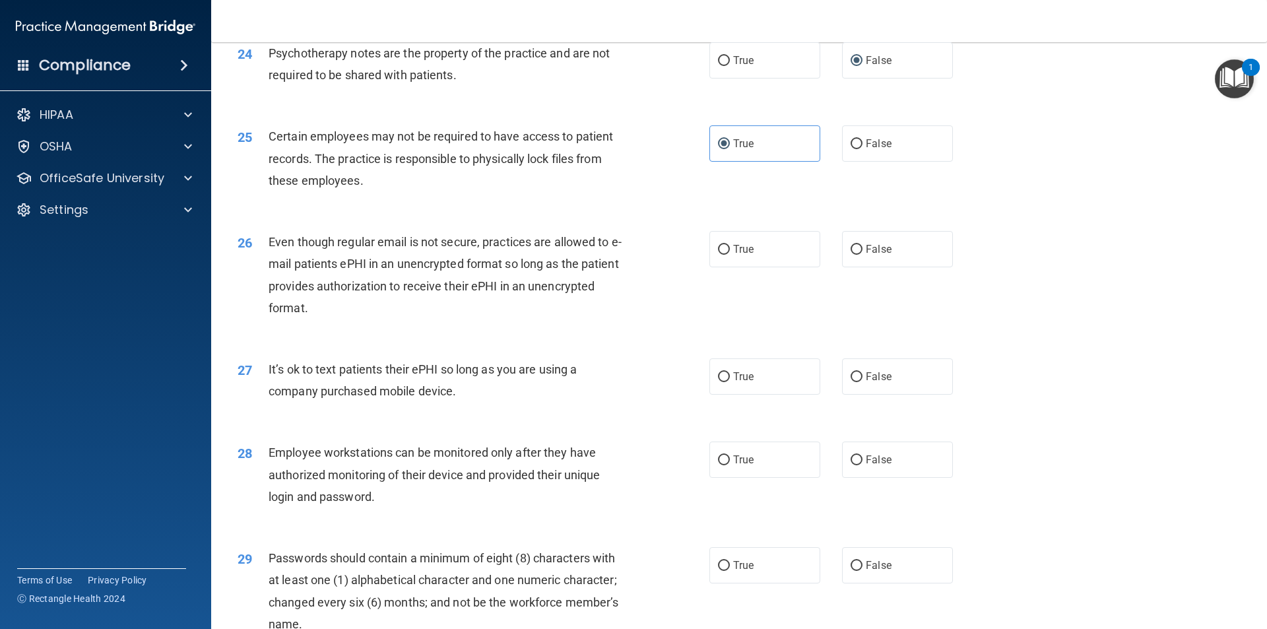
click at [527, 294] on div "Even though regular email is not secure, practices are allowed to e-mail patien…" at bounding box center [453, 275] width 369 height 88
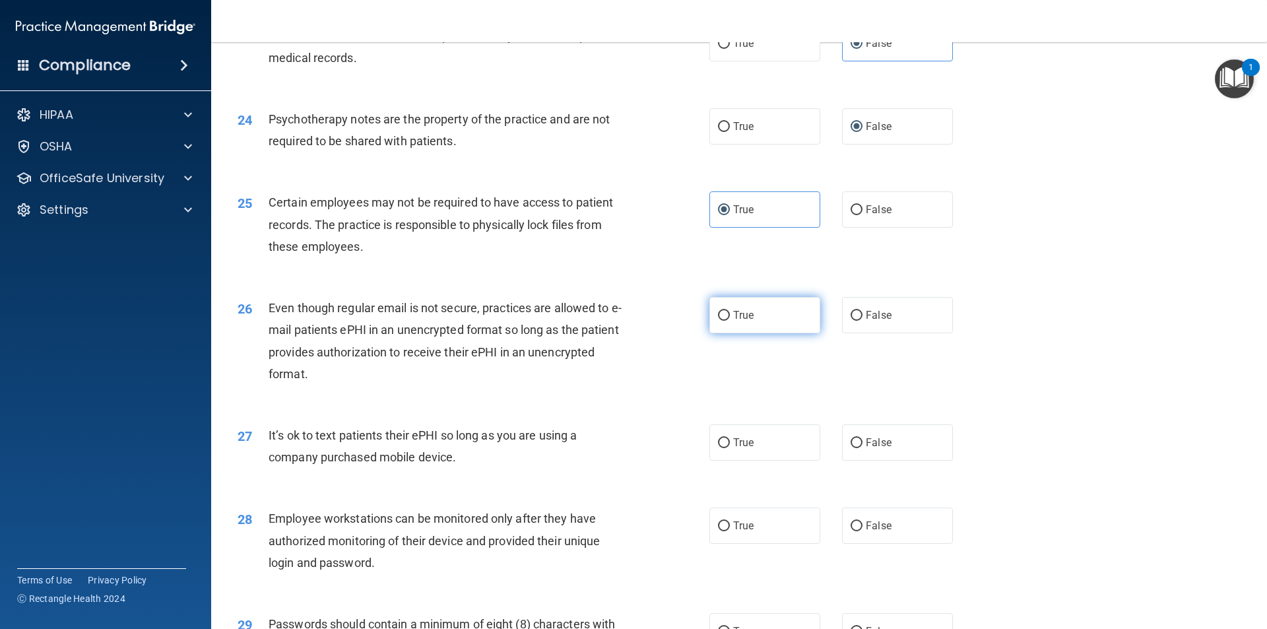
click at [734, 327] on label "True" at bounding box center [764, 315] width 111 height 36
click at [730, 321] on input "True" at bounding box center [724, 316] width 12 height 10
radio input "true"
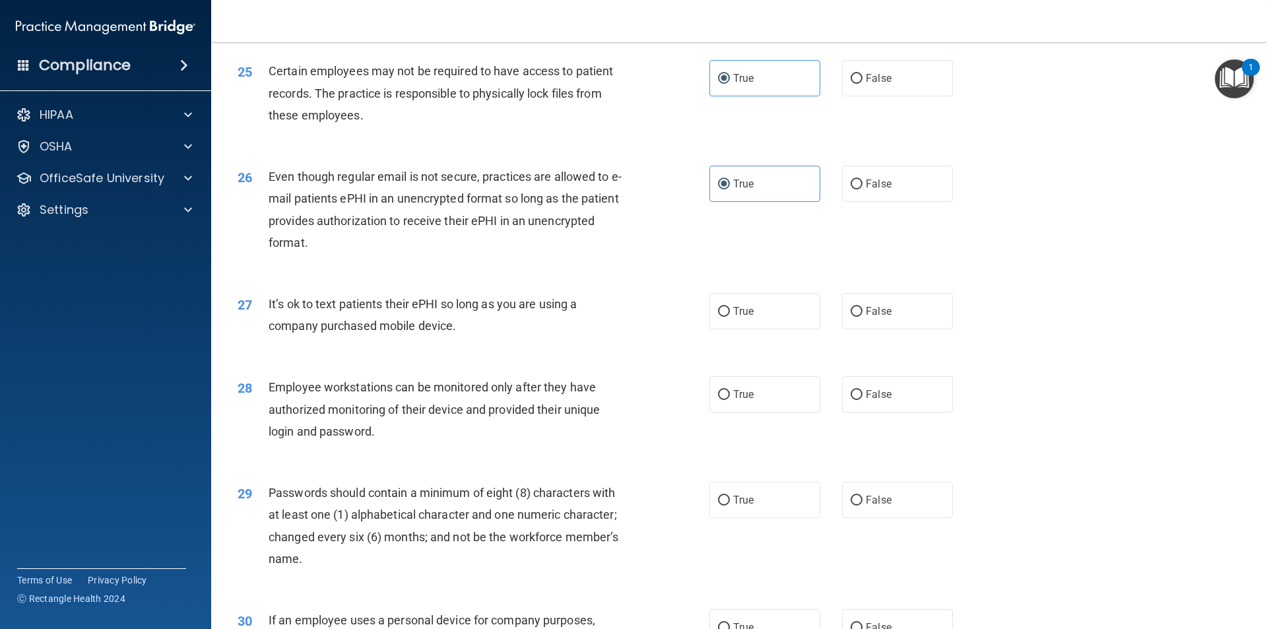
scroll to position [2507, 0]
click at [765, 329] on label "True" at bounding box center [764, 310] width 111 height 36
click at [730, 316] on input "True" at bounding box center [724, 311] width 12 height 10
radio input "true"
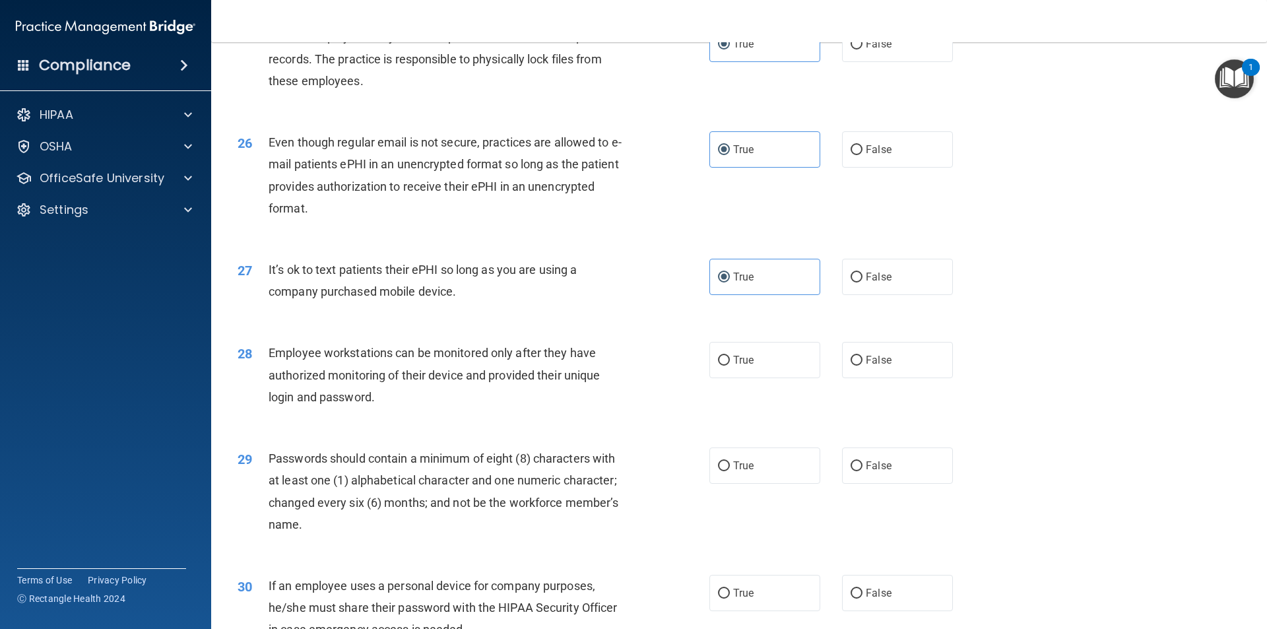
scroll to position [2573, 0]
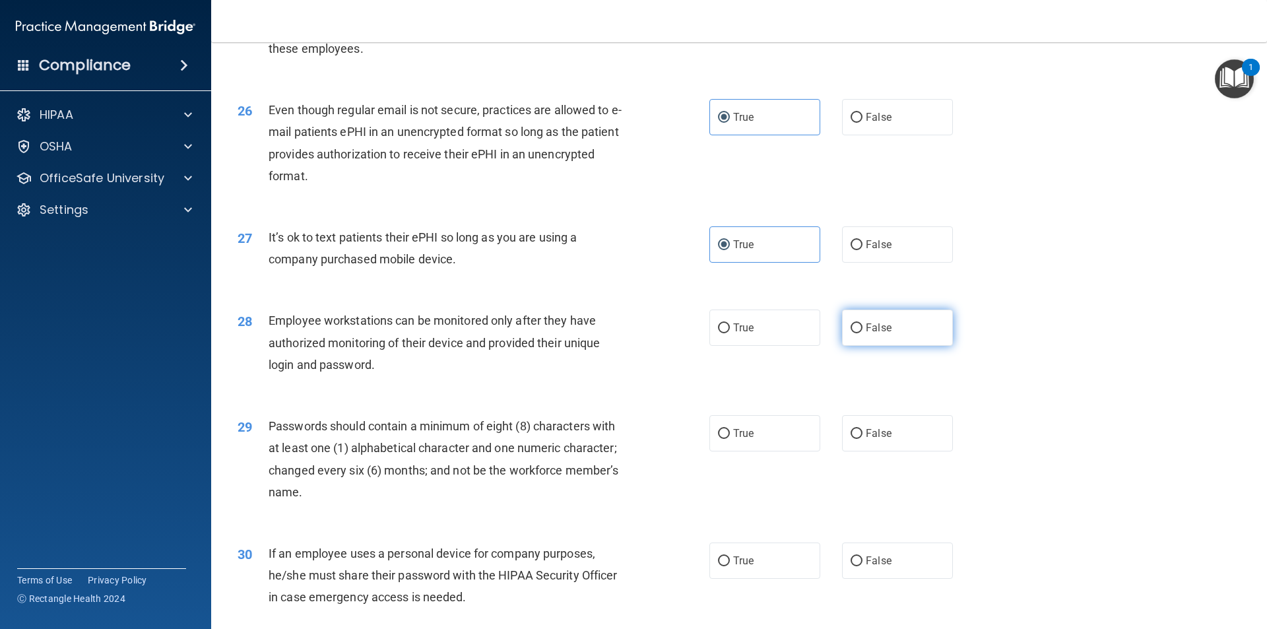
click at [850, 333] on input "False" at bounding box center [856, 328] width 12 height 10
radio input "true"
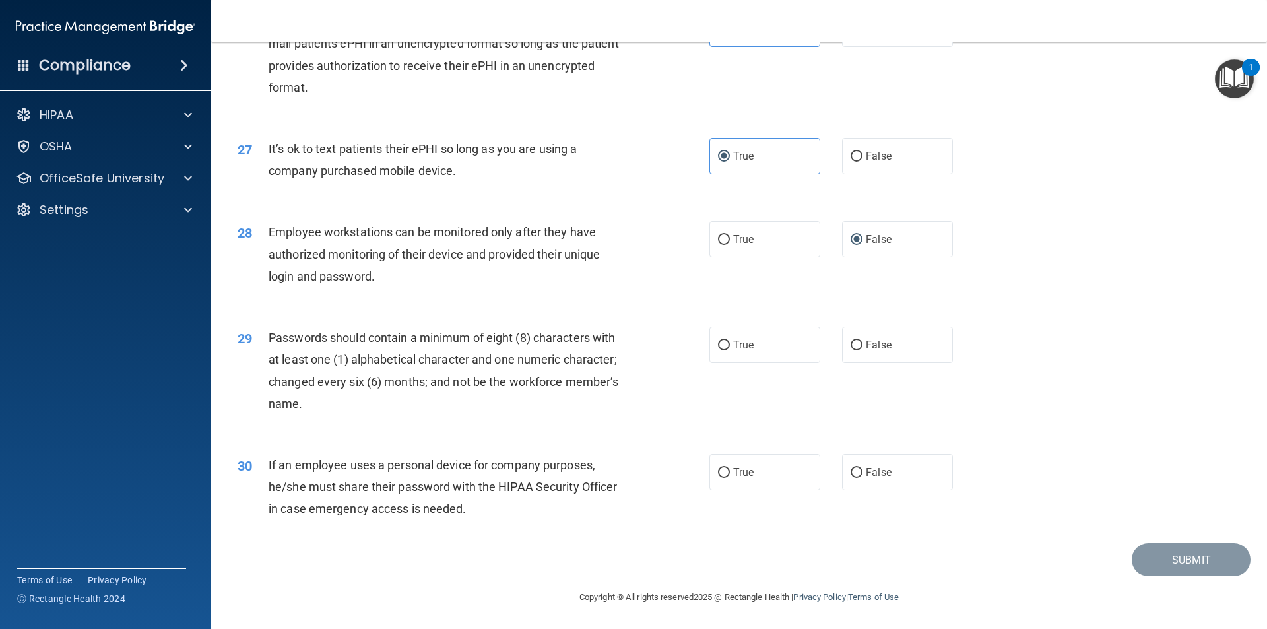
scroll to position [2683, 0]
click at [775, 351] on label "True" at bounding box center [764, 345] width 111 height 36
click at [730, 350] on input "True" at bounding box center [724, 345] width 12 height 10
radio input "true"
click at [858, 466] on label "False" at bounding box center [897, 472] width 111 height 36
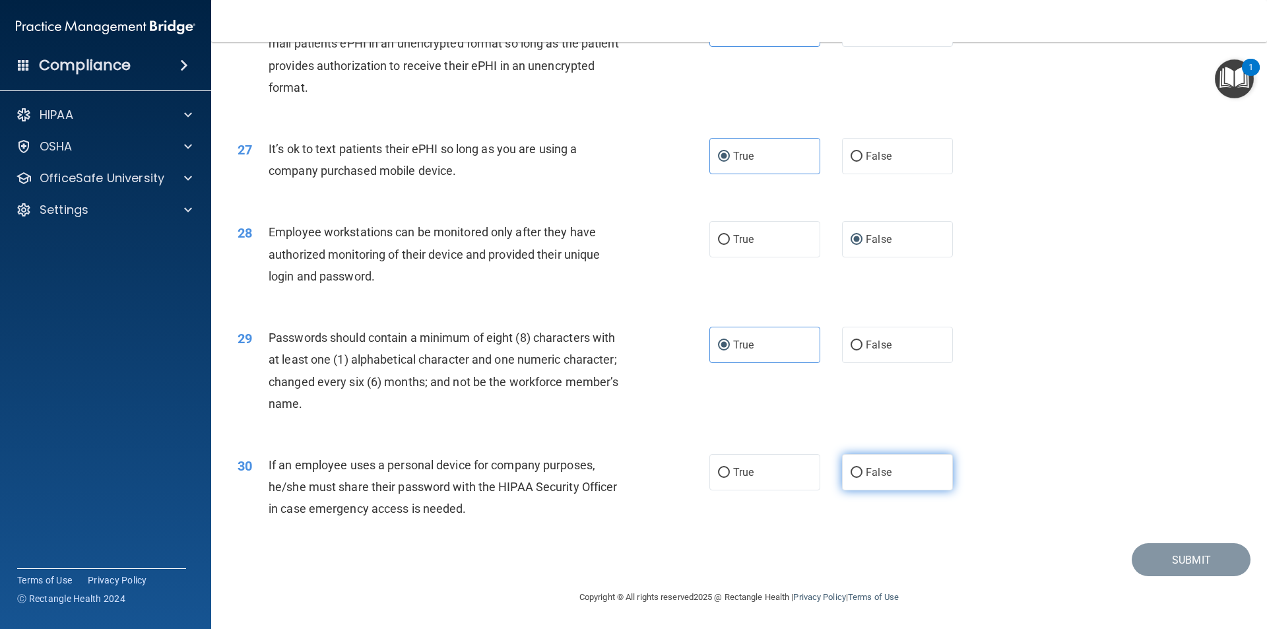
click at [858, 468] on input "False" at bounding box center [856, 473] width 12 height 10
radio input "true"
click at [1191, 555] on button "Submit" at bounding box center [1190, 560] width 119 height 34
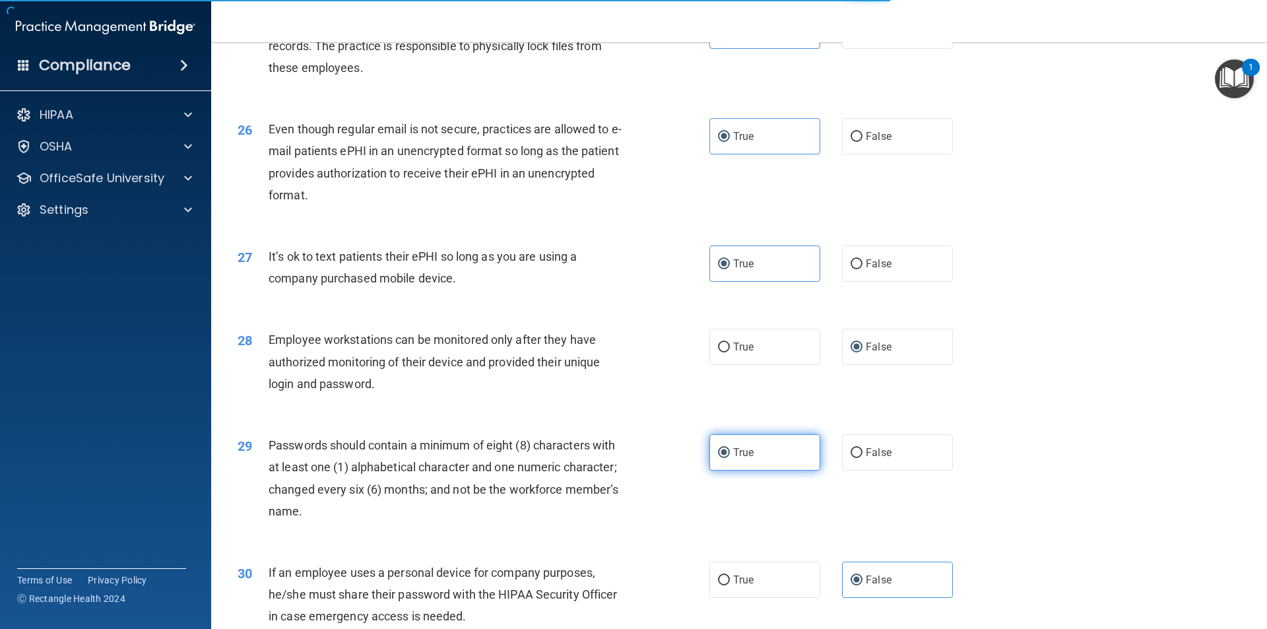
scroll to position [2551, 0]
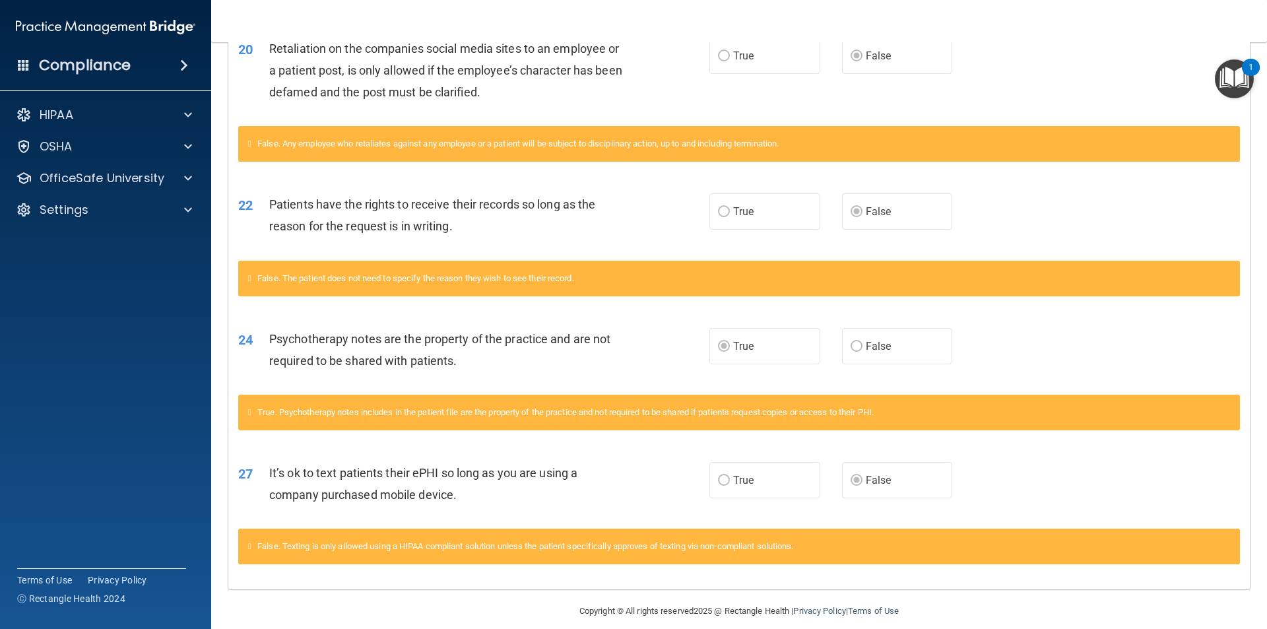
scroll to position [1240, 0]
